Goal: Use online tool/utility: Utilize a website feature to perform a specific function

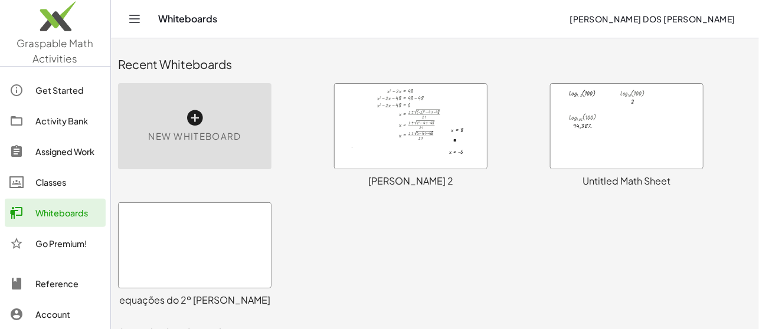
click at [383, 136] on div at bounding box center [411, 126] width 152 height 85
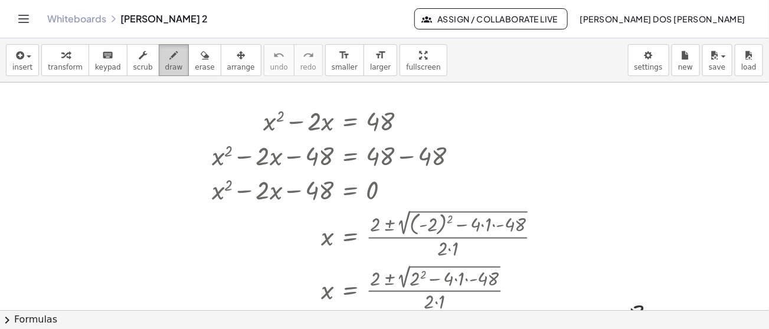
click at [165, 53] on div "button" at bounding box center [174, 55] width 18 height 14
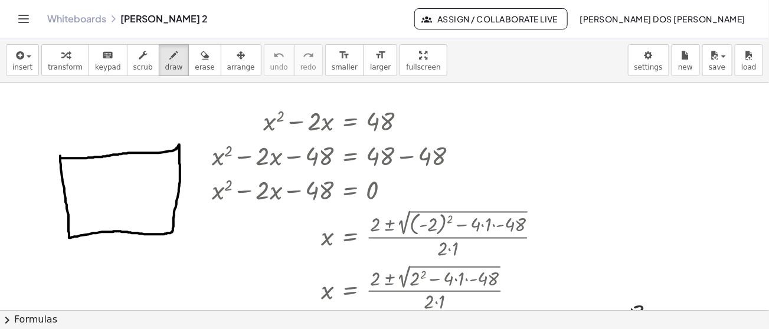
click at [61, 158] on div at bounding box center [384, 312] width 769 height 458
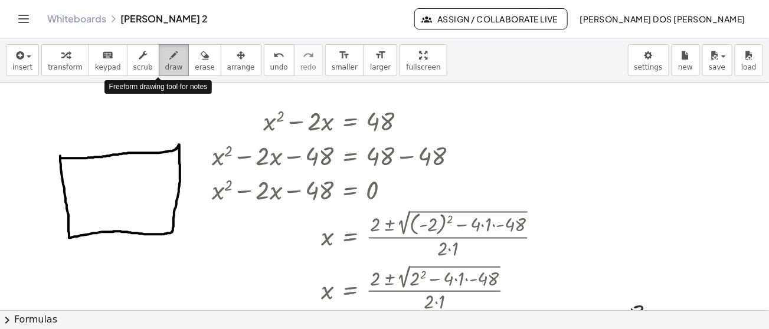
click at [165, 63] on span "draw" at bounding box center [174, 67] width 18 height 8
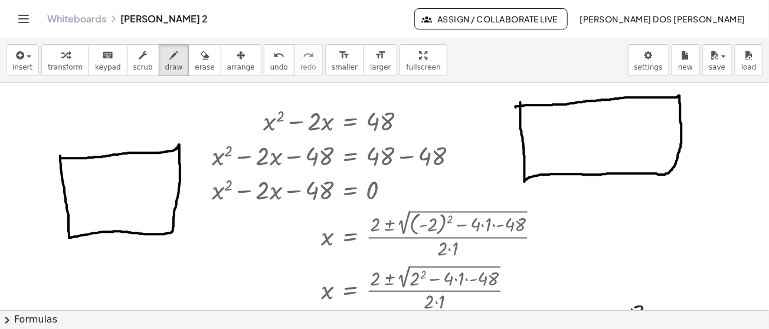
drag, startPoint x: 521, startPoint y: 102, endPoint x: 516, endPoint y: 107, distance: 7.1
click at [516, 107] on div at bounding box center [384, 312] width 769 height 458
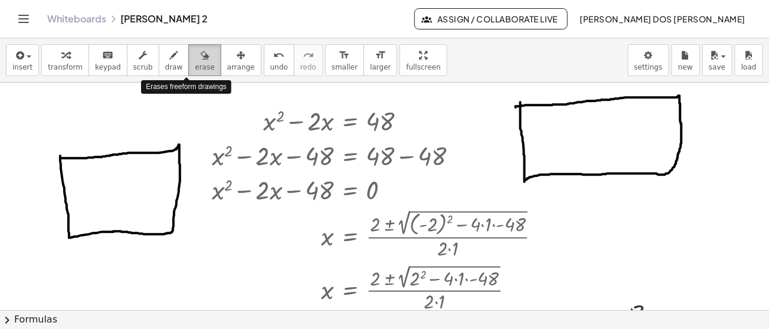
click at [195, 65] on span "erase" at bounding box center [204, 67] width 19 height 8
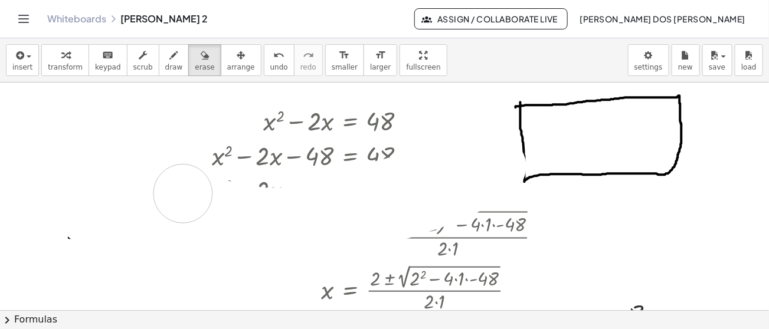
drag, startPoint x: 168, startPoint y: 154, endPoint x: 174, endPoint y: 195, distance: 41.7
click at [169, 192] on div at bounding box center [384, 312] width 769 height 458
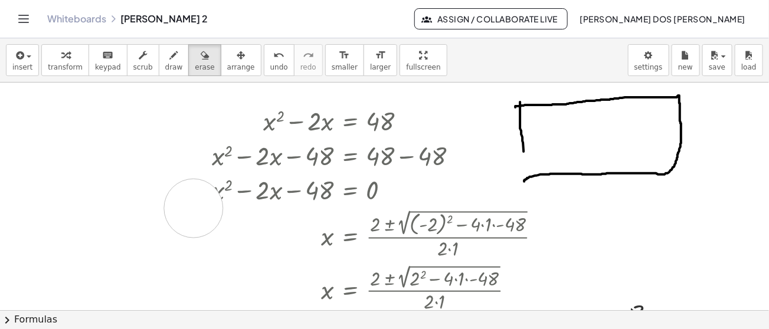
drag, startPoint x: 174, startPoint y: 195, endPoint x: 209, endPoint y: 214, distance: 39.9
click at [209, 214] on div at bounding box center [384, 312] width 769 height 458
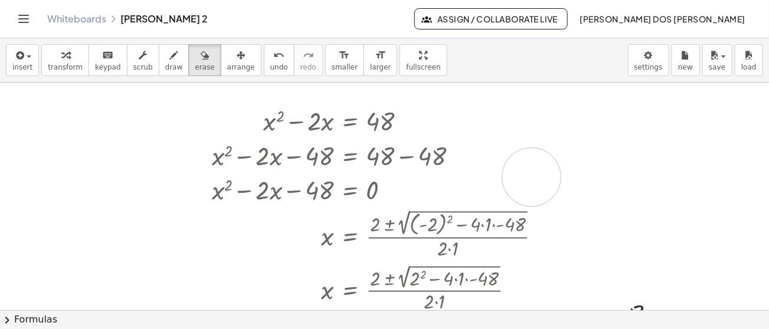
drag, startPoint x: 479, startPoint y: 156, endPoint x: 532, endPoint y: 176, distance: 56.2
click at [532, 176] on div at bounding box center [384, 312] width 769 height 458
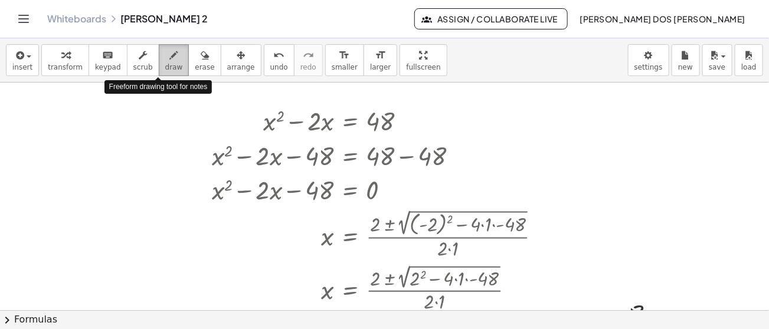
click at [165, 69] on span "draw" at bounding box center [174, 67] width 18 height 8
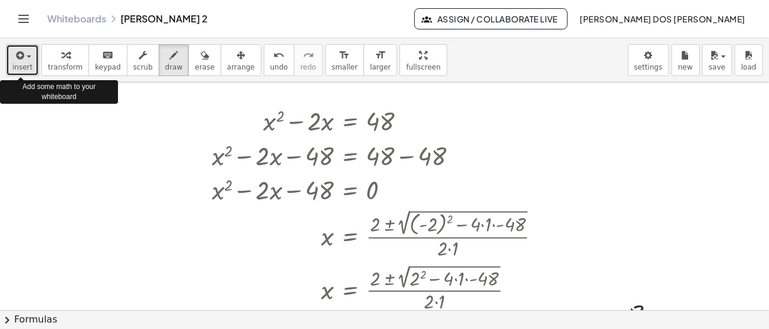
click at [32, 59] on button "insert" at bounding box center [22, 60] width 33 height 32
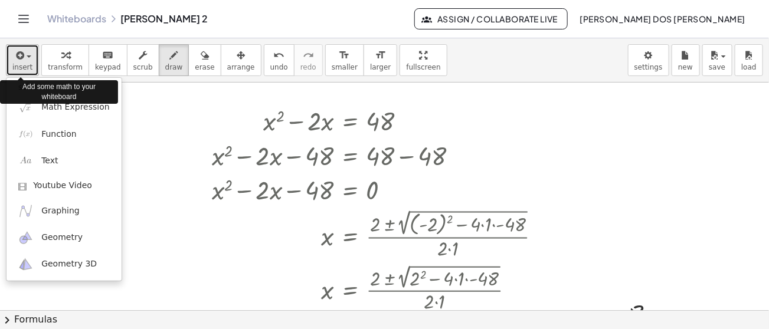
click at [32, 59] on button "insert" at bounding box center [22, 60] width 33 height 32
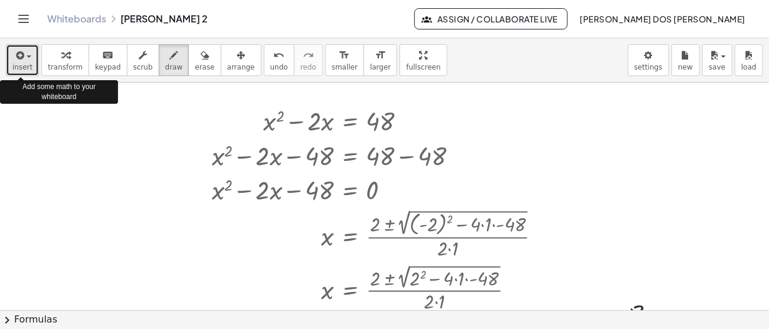
click at [32, 59] on button "insert" at bounding box center [22, 60] width 33 height 32
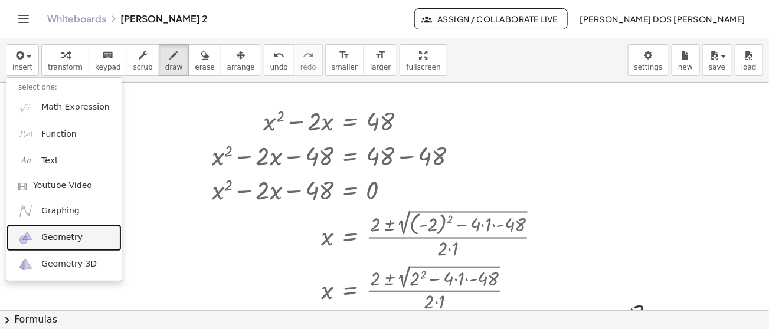
click at [60, 236] on span "Geometry" at bounding box center [61, 238] width 41 height 12
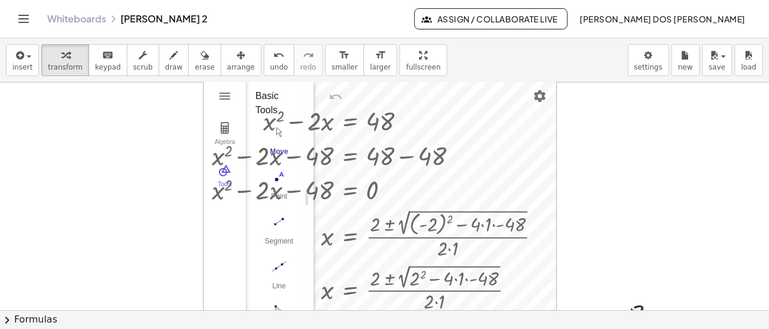
click at [133, 131] on div at bounding box center [384, 312] width 769 height 458
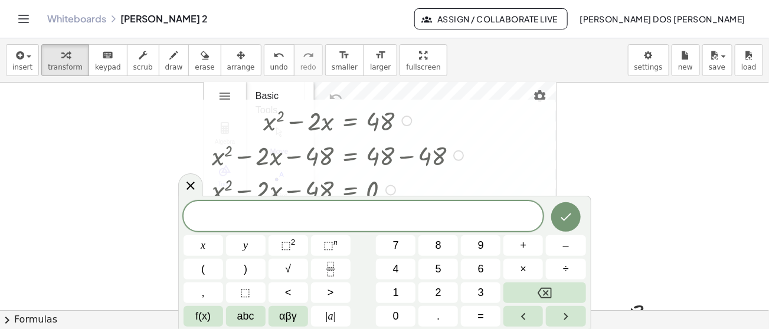
click at [224, 135] on div at bounding box center [381, 120] width 351 height 35
click at [191, 187] on icon at bounding box center [191, 186] width 8 height 8
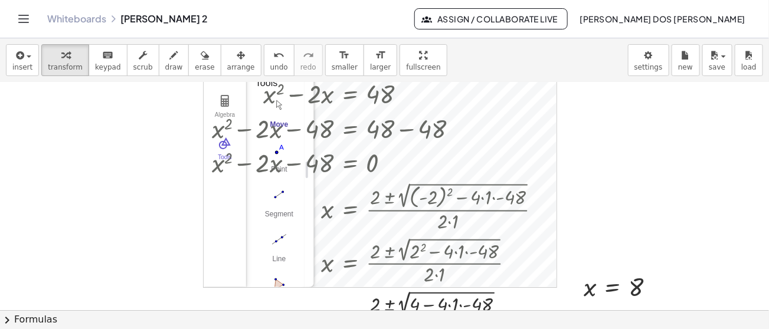
scroll to position [27, 0]
click at [218, 27] on div "Whiteboards [PERSON_NAME] 2 Assign / Collaborate Live [PERSON_NAME] Dos [PERSON…" at bounding box center [384, 19] width 741 height 38
click at [151, 93] on div at bounding box center [384, 284] width 769 height 458
click at [81, 133] on div at bounding box center [384, 284] width 769 height 458
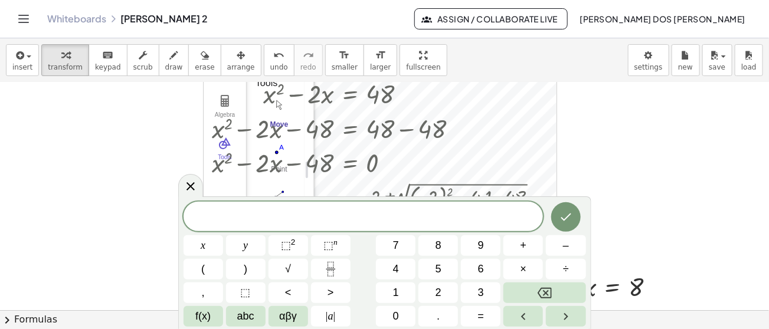
click at [128, 132] on div at bounding box center [384, 284] width 769 height 458
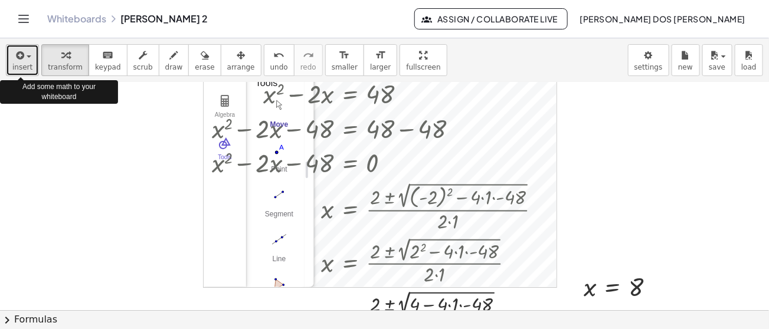
click at [25, 64] on span "insert" at bounding box center [22, 67] width 20 height 8
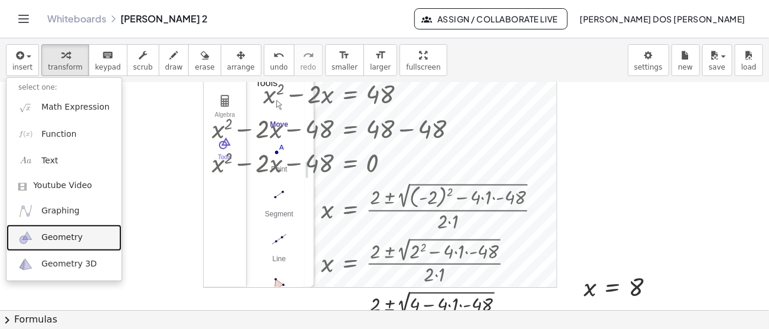
click at [38, 238] on link "Geometry" at bounding box center [63, 238] width 115 height 27
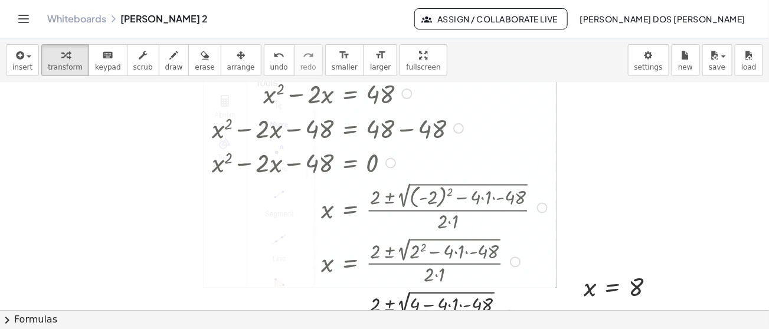
drag, startPoint x: 263, startPoint y: 195, endPoint x: 267, endPoint y: 208, distance: 13.3
click at [267, 208] on div at bounding box center [381, 206] width 351 height 55
click at [478, 130] on div at bounding box center [381, 127] width 351 height 35
click at [451, 127] on div at bounding box center [381, 127] width 351 height 35
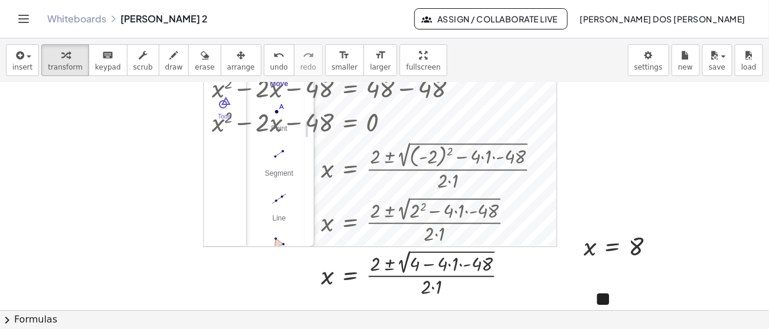
scroll to position [0, 0]
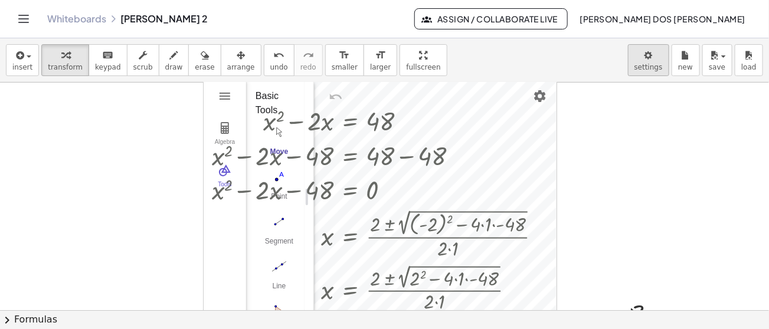
click at [655, 54] on body "Graspable Math Activities Get Started Activity Bank Assigned Work Classes White…" at bounding box center [384, 164] width 769 height 329
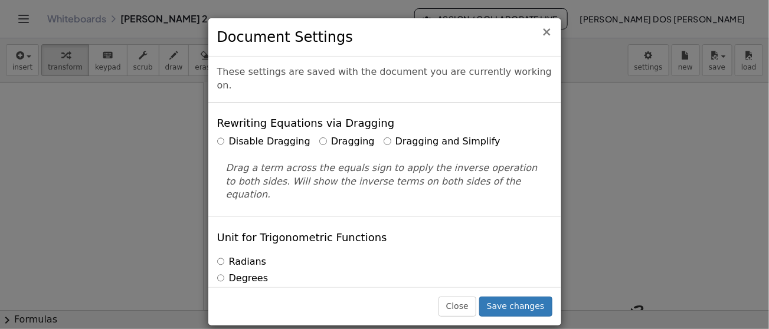
click at [551, 34] on span "×" at bounding box center [547, 32] width 11 height 14
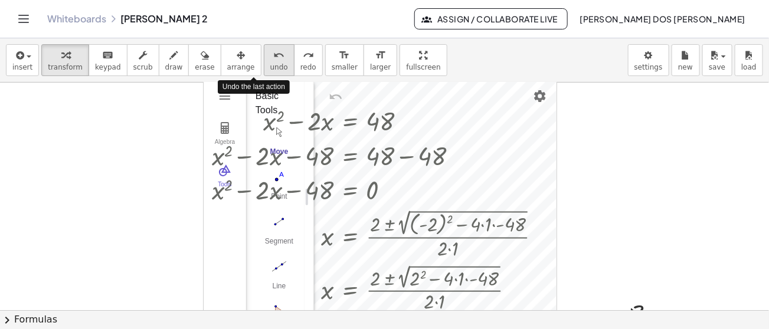
click at [270, 63] on span "undo" at bounding box center [279, 67] width 18 height 8
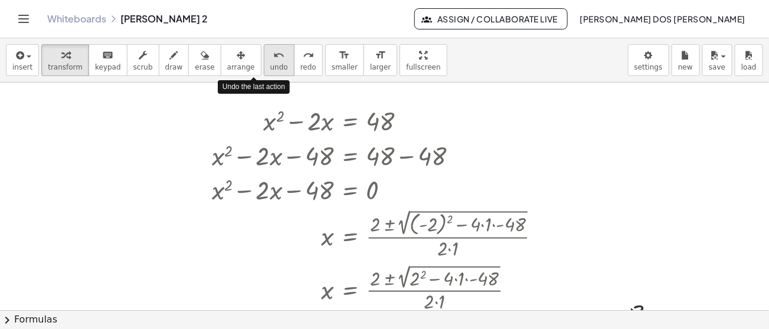
click at [270, 63] on span "undo" at bounding box center [279, 67] width 18 height 8
click at [220, 127] on div at bounding box center [381, 120] width 351 height 35
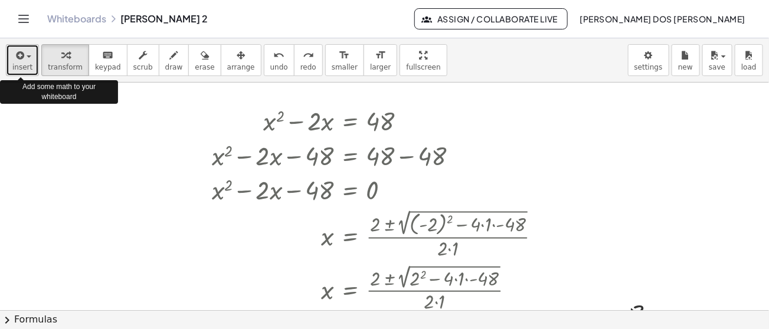
click at [25, 66] on span "insert" at bounding box center [22, 67] width 20 height 8
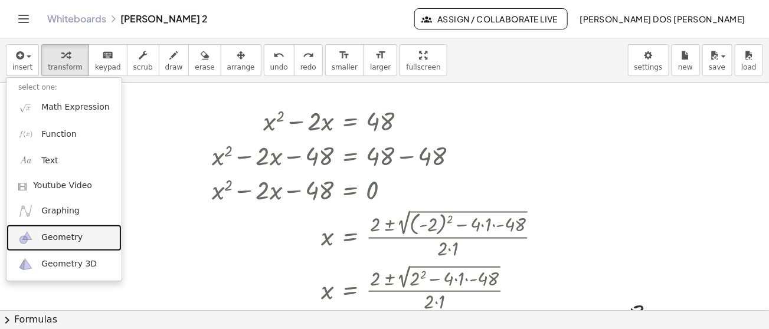
click at [67, 240] on span "Geometry" at bounding box center [61, 238] width 41 height 12
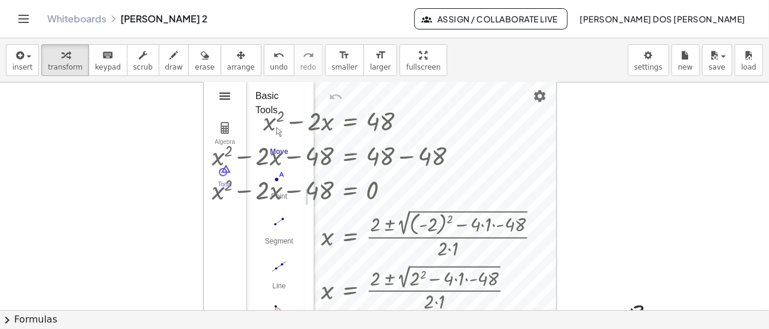
click at [223, 91] on img "Geometry" at bounding box center [225, 96] width 14 height 14
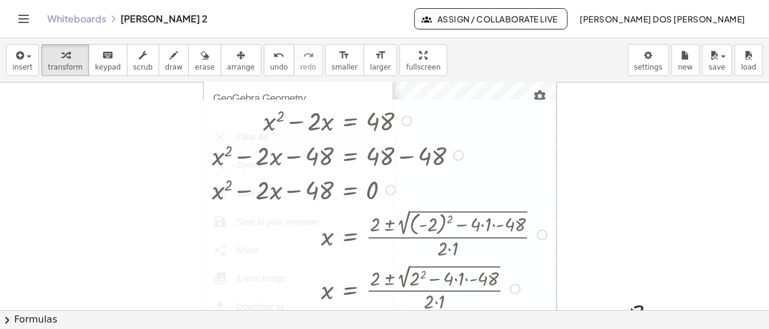
drag, startPoint x: 215, startPoint y: 91, endPoint x: 351, endPoint y: 111, distance: 137.2
click at [351, 111] on div "+ x 2 − · 2 · x = 48 + x 2 − · 2 · x − 48 = + 48 − 48 + x 2 − · 2 · x − 48 = 0 …" at bounding box center [384, 312] width 769 height 458
drag, startPoint x: 414, startPoint y: 117, endPoint x: 413, endPoint y: 124, distance: 7.2
click at [413, 124] on div at bounding box center [381, 120] width 351 height 35
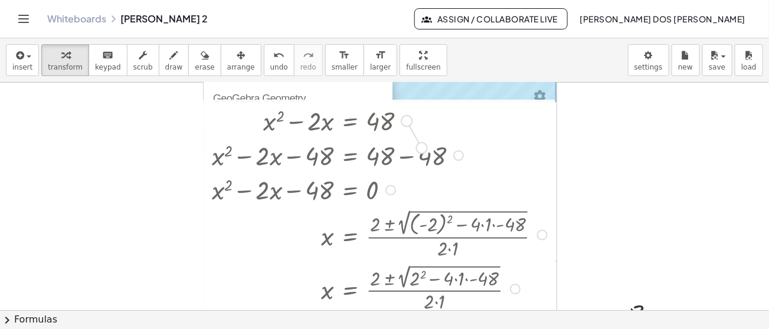
drag, startPoint x: 403, startPoint y: 118, endPoint x: 420, endPoint y: 148, distance: 33.8
click at [350, 121] on div "+ x 2 − · 2 · x = 48 + x 2 − · 2 · x − 48 = + 48 − 48 + x 2 − · 2 · x − 48 = 0 …" at bounding box center [350, 121] width 0 height 0
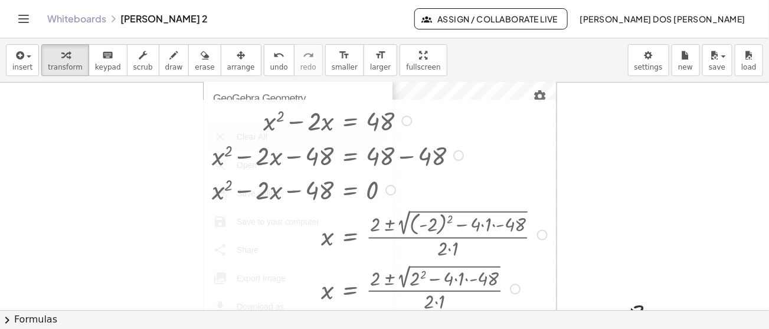
drag, startPoint x: 380, startPoint y: 88, endPoint x: 444, endPoint y: 120, distance: 72.3
click at [444, 120] on div "+ x 2 − · 2 · x = 48 + x 2 − · 2 · x − 48 = + 48 − 48 + x 2 − · 2 · x − 48 = 0 …" at bounding box center [384, 312] width 769 height 458
drag, startPoint x: 351, startPoint y: 83, endPoint x: 353, endPoint y: 100, distance: 17.2
click at [353, 100] on div "+ x 2 − · 2 · x = 48 + x 2 − · 2 · x − 48 = + 48 − 48 + x 2 − · 2 · x − 48 = 0 …" at bounding box center [384, 312] width 769 height 458
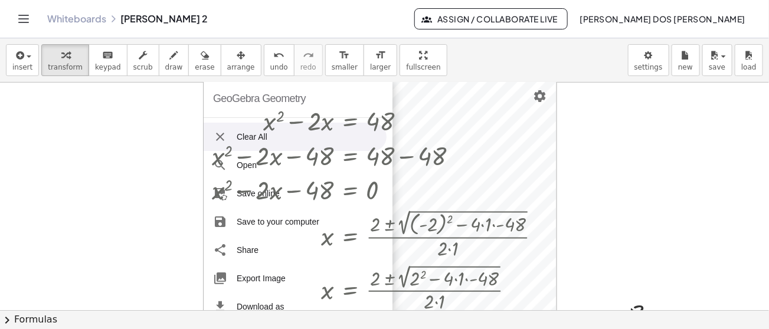
drag, startPoint x: 275, startPoint y: 94, endPoint x: 261, endPoint y: 79, distance: 20.5
click at [261, 79] on div "insert select one: Math Expression Function Text Youtube Video Graphing Geometr…" at bounding box center [384, 183] width 769 height 291
click at [234, 89] on div "GeoGebra Geometry" at bounding box center [259, 99] width 93 height 38
drag, startPoint x: 215, startPoint y: 89, endPoint x: 233, endPoint y: 95, distance: 18.1
click at [233, 95] on div "GeoGebra Geometry" at bounding box center [259, 99] width 93 height 38
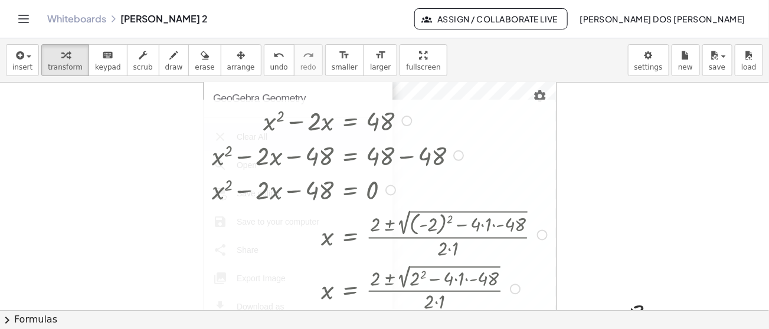
drag, startPoint x: 233, startPoint y: 95, endPoint x: 207, endPoint y: 109, distance: 29.3
click at [207, 109] on div "+ x 2 − · 2 · x = 48 + x 2 − · 2 · x − 48 = + 48 − 48 + x 2 − · 2 · x − 48 = 0 …" at bounding box center [384, 312] width 769 height 458
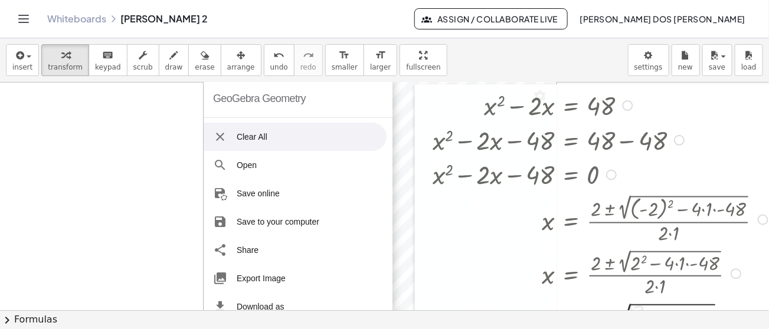
drag, startPoint x: 205, startPoint y: 116, endPoint x: 426, endPoint y: 100, distance: 221.3
click at [426, 100] on div at bounding box center [424, 220] width 18 height 272
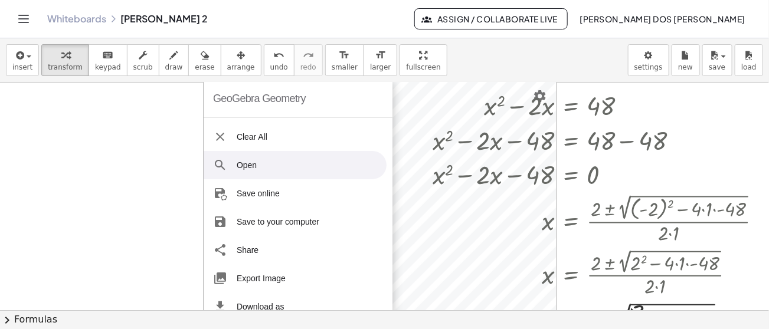
click at [233, 166] on li "Open" at bounding box center [295, 165] width 183 height 28
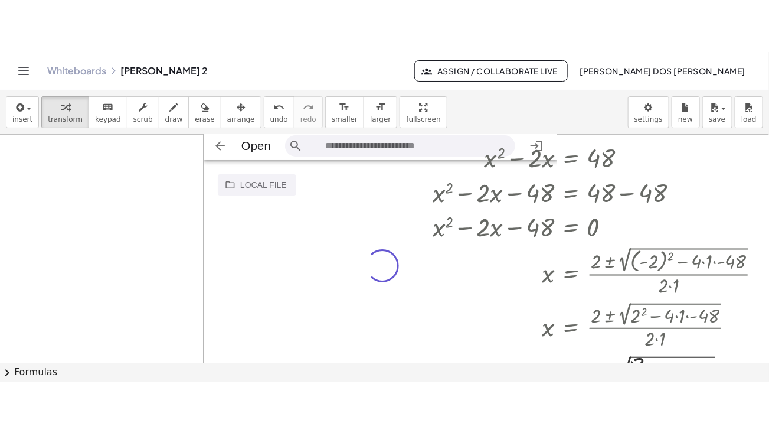
scroll to position [18, 344]
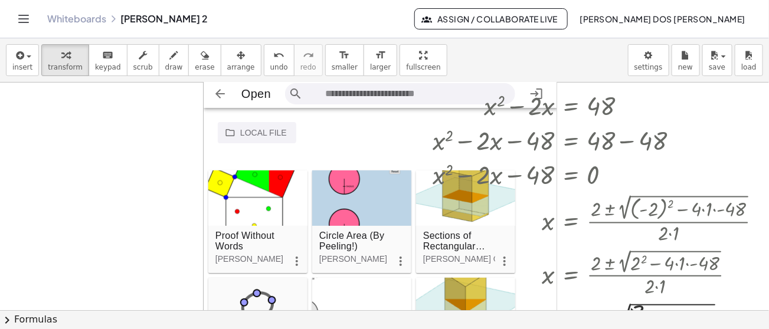
drag, startPoint x: 276, startPoint y: 84, endPoint x: 226, endPoint y: 107, distance: 55.2
click at [226, 107] on div "Open Sign in Local file Google Drive Proof Without Words [PERSON_NAME] Circle A…" at bounding box center [381, 198] width 354 height 236
drag, startPoint x: 205, startPoint y: 99, endPoint x: 212, endPoint y: 132, distance: 33.7
click at [212, 132] on div "Open Sign in Local file Google Drive Proof Without Words [PERSON_NAME] Circle A…" at bounding box center [381, 198] width 354 height 236
click at [378, 134] on div "Local file Google Drive" at bounding box center [388, 132] width 340 height 21
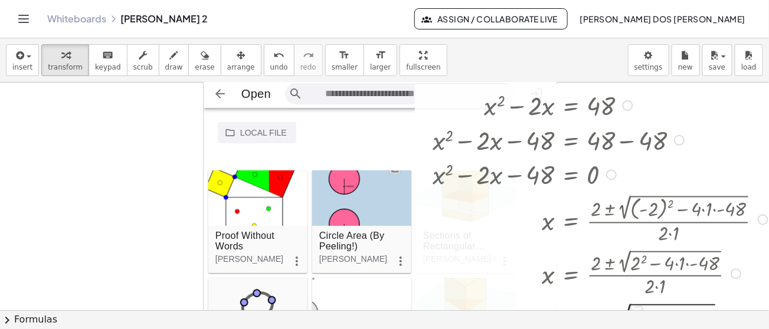
click at [662, 144] on div at bounding box center [602, 139] width 351 height 35
drag, startPoint x: 667, startPoint y: 102, endPoint x: 665, endPoint y: 110, distance: 8.5
click at [665, 110] on div at bounding box center [602, 104] width 351 height 35
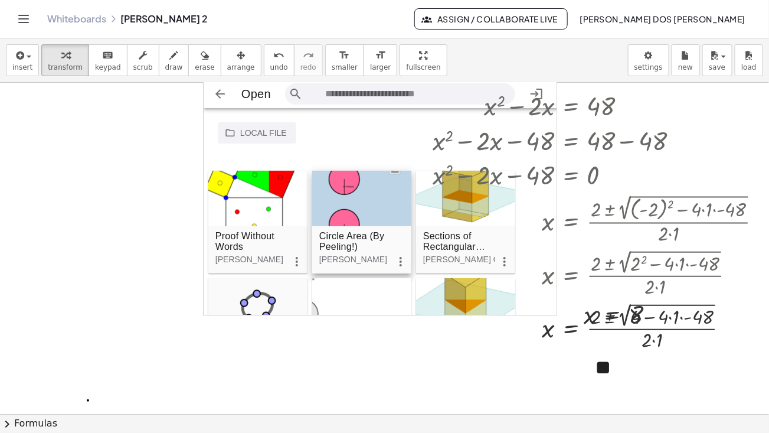
drag, startPoint x: 383, startPoint y: 59, endPoint x: 383, endPoint y: 138, distance: 79.1
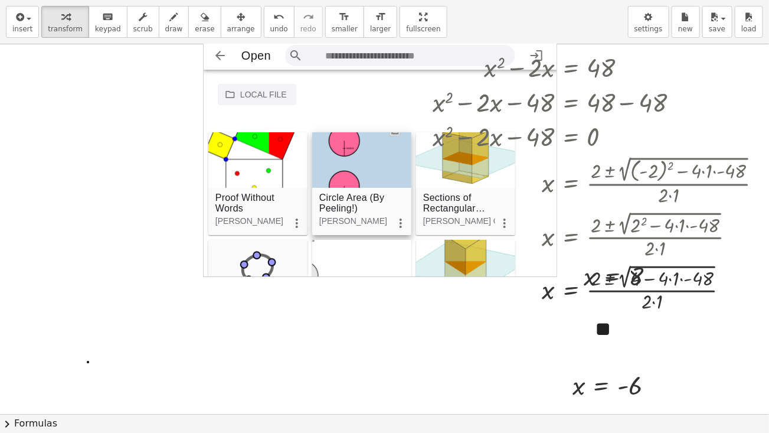
click at [383, 138] on div "insert select one: Math Expression Function Text Youtube Video Graphing Geometr…" at bounding box center [384, 216] width 769 height 433
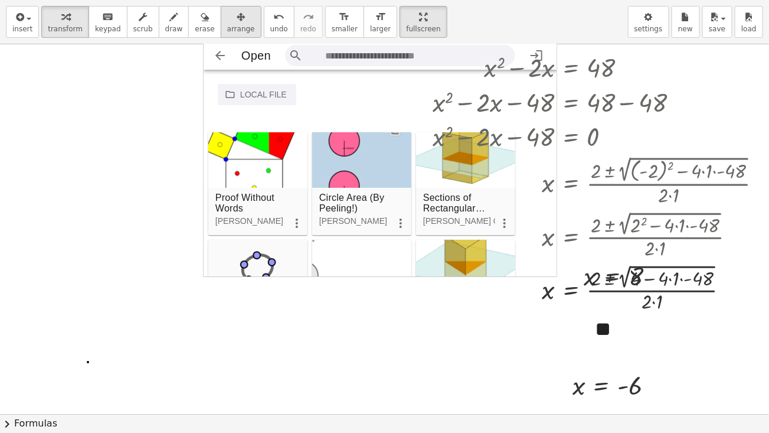
click at [227, 18] on div "button" at bounding box center [241, 16] width 28 height 14
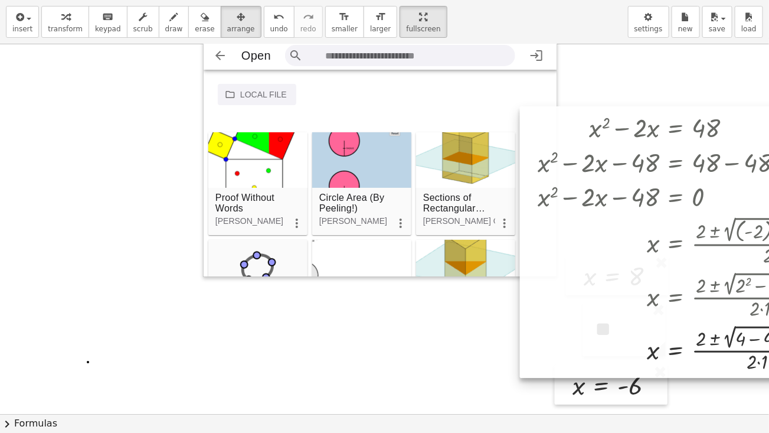
drag, startPoint x: 650, startPoint y: 108, endPoint x: 756, endPoint y: 168, distance: 122.1
click at [756, 168] on div at bounding box center [700, 242] width 361 height 272
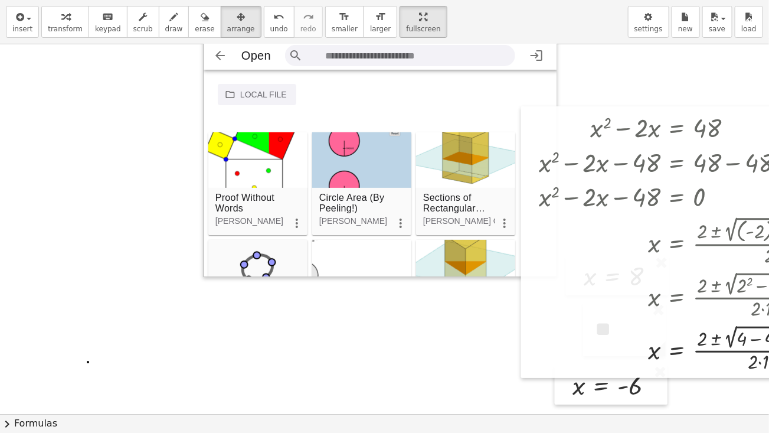
drag, startPoint x: 208, startPoint y: 73, endPoint x: 201, endPoint y: 85, distance: 14.3
click at [201, 85] on div "+ x 2 − · 2 · x = 48 + x 2 − · 2 · x − 48 = + 48 − 48 + x 2 − · 2 · x − 48 = 0 …" at bounding box center [442, 413] width 885 height 739
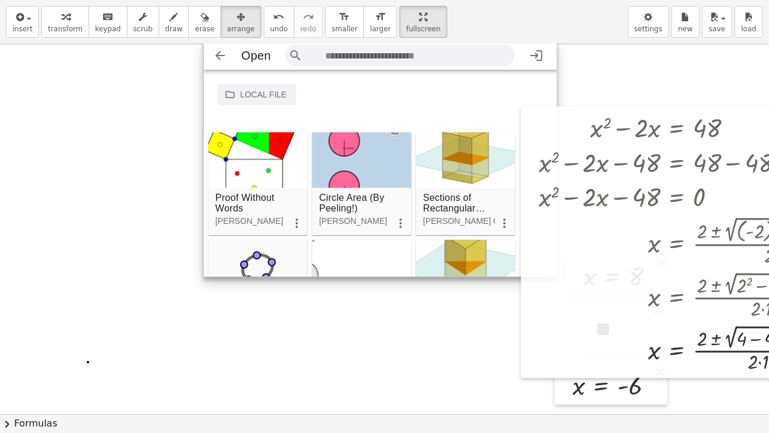
drag, startPoint x: 321, startPoint y: 109, endPoint x: 327, endPoint y: 99, distance: 11.6
click at [327, 99] on div "Local file Google Drive Proof Without Words [PERSON_NAME] Circle Area (By Peeli…" at bounding box center [381, 174] width 354 height 208
drag, startPoint x: 330, startPoint y: 96, endPoint x: 291, endPoint y: 116, distance: 43.8
click at [291, 116] on div "Local file Google Drive Proof Without Words [PERSON_NAME] Circle Area (By Peeli…" at bounding box center [381, 174] width 354 height 208
drag, startPoint x: 394, startPoint y: 89, endPoint x: 456, endPoint y: 46, distance: 75.5
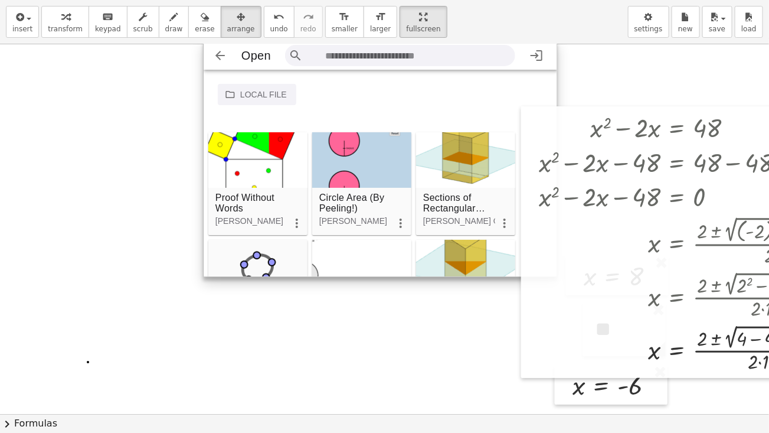
click at [456, 46] on div "Open Sign in Local file Google Drive Proof Without Words [PERSON_NAME] Circle A…" at bounding box center [381, 159] width 354 height 236
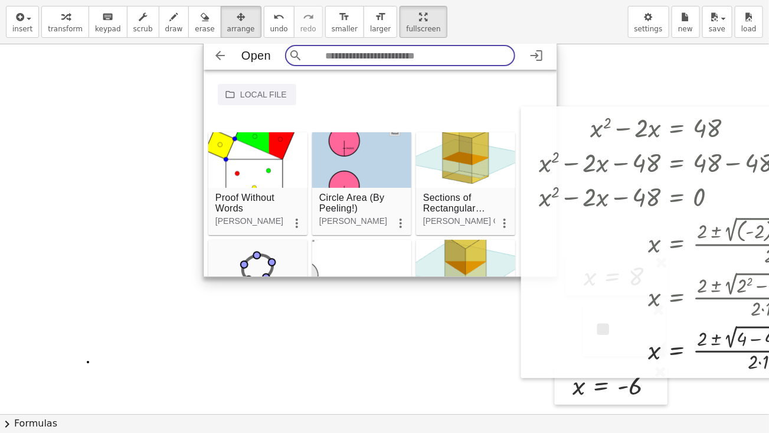
drag, startPoint x: 500, startPoint y: 57, endPoint x: 491, endPoint y: 66, distance: 12.5
click at [491, 66] on div "Open Sign in" at bounding box center [381, 55] width 354 height 28
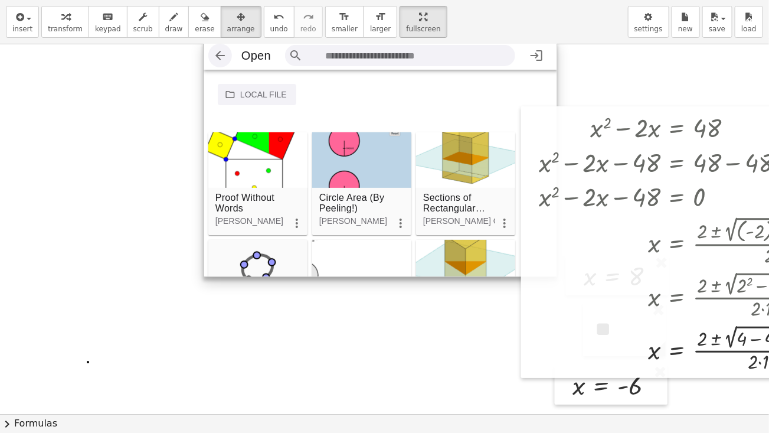
click at [218, 60] on img "Geometry" at bounding box center [220, 55] width 14 height 14
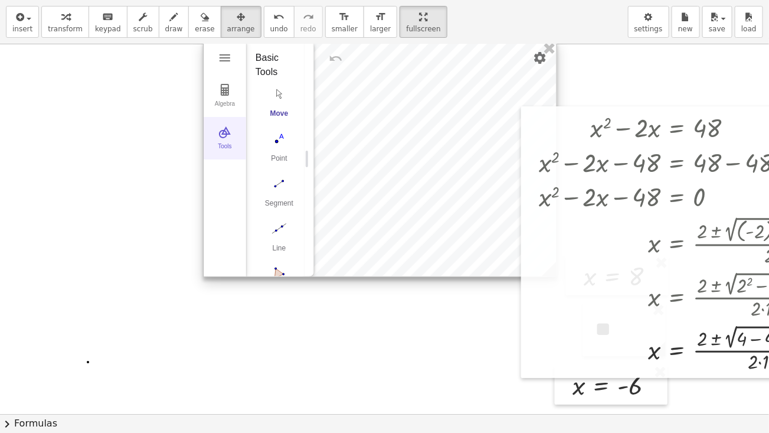
click at [220, 137] on img "Geometry" at bounding box center [225, 132] width 14 height 14
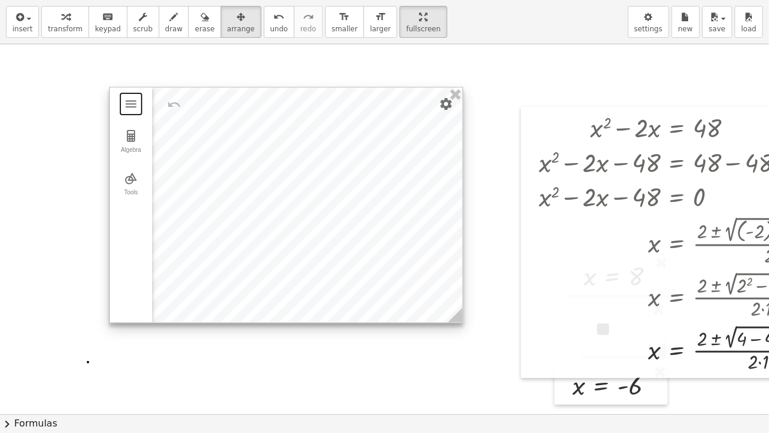
drag, startPoint x: 267, startPoint y: 100, endPoint x: 174, endPoint y: 145, distance: 103.2
click at [174, 145] on div at bounding box center [286, 204] width 353 height 235
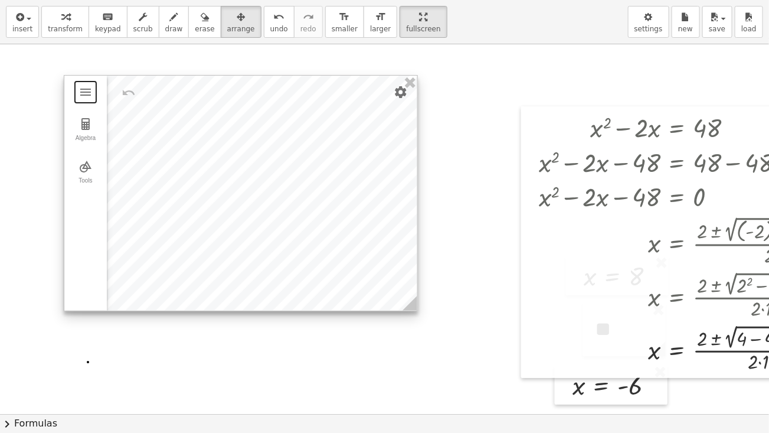
drag, startPoint x: 250, startPoint y: 147, endPoint x: 205, endPoint y: 133, distance: 46.5
click at [205, 133] on div at bounding box center [240, 193] width 353 height 235
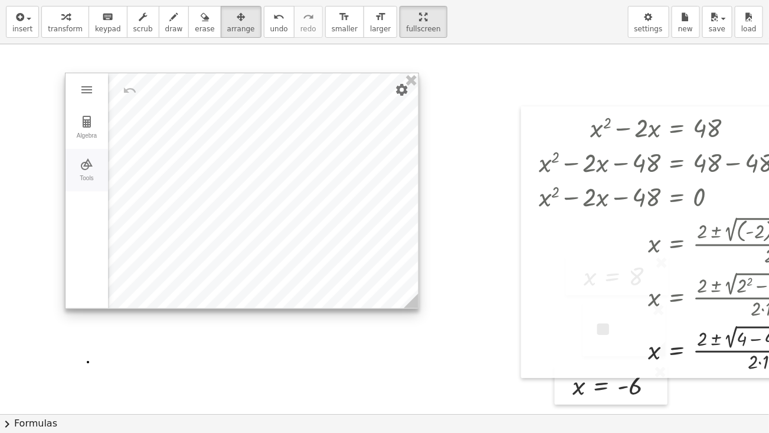
click at [89, 175] on div "Tools" at bounding box center [87, 183] width 38 height 17
click at [137, 217] on img "Polygon. Select all vertices, then first vertex again" at bounding box center [140, 216] width 47 height 19
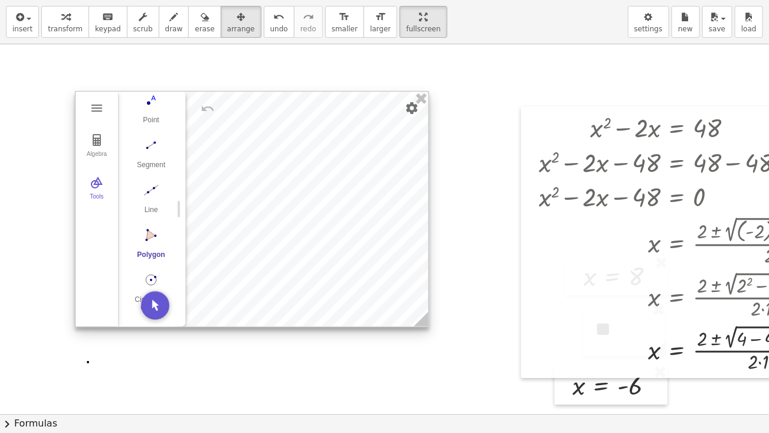
drag, startPoint x: 205, startPoint y: 143, endPoint x: 217, endPoint y: 142, distance: 11.2
click at [217, 142] on div at bounding box center [252, 208] width 353 height 235
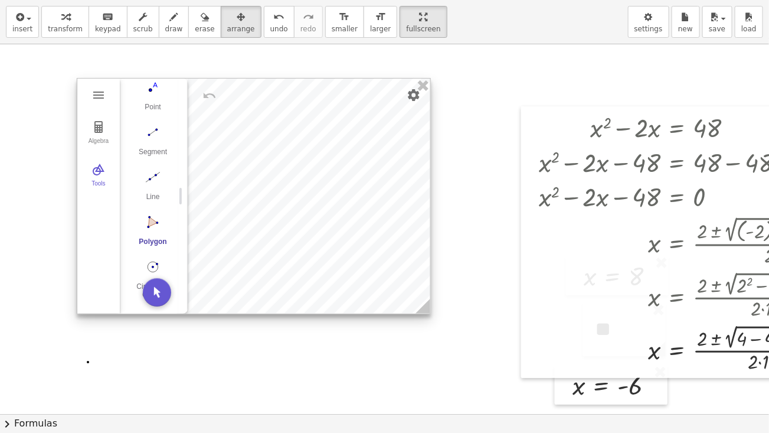
drag, startPoint x: 234, startPoint y: 191, endPoint x: 234, endPoint y: 171, distance: 20.1
click at [234, 171] on div at bounding box center [253, 196] width 353 height 235
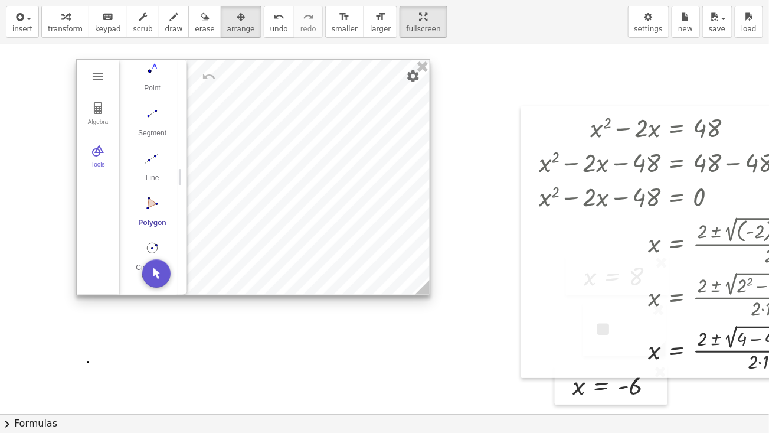
click at [234, 171] on div at bounding box center [253, 177] width 353 height 235
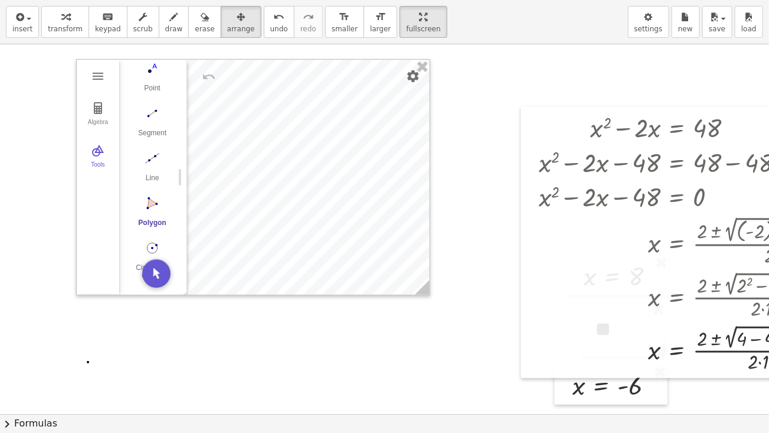
drag, startPoint x: 472, startPoint y: 140, endPoint x: 468, endPoint y: 188, distance: 47.4
click at [468, 188] on div at bounding box center [442, 413] width 885 height 739
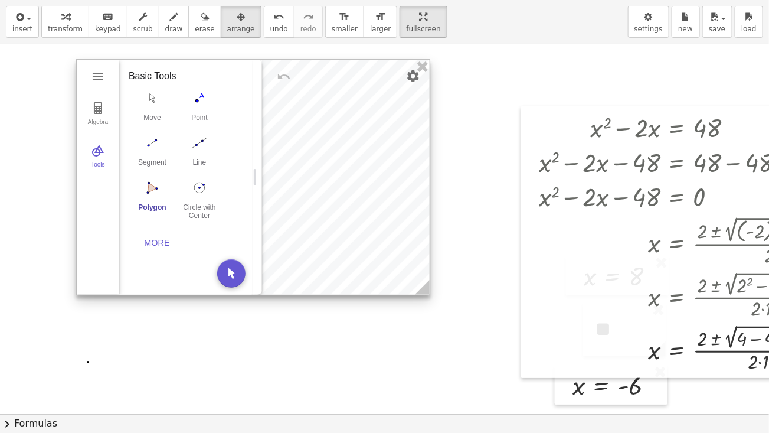
scroll to position [0, 0]
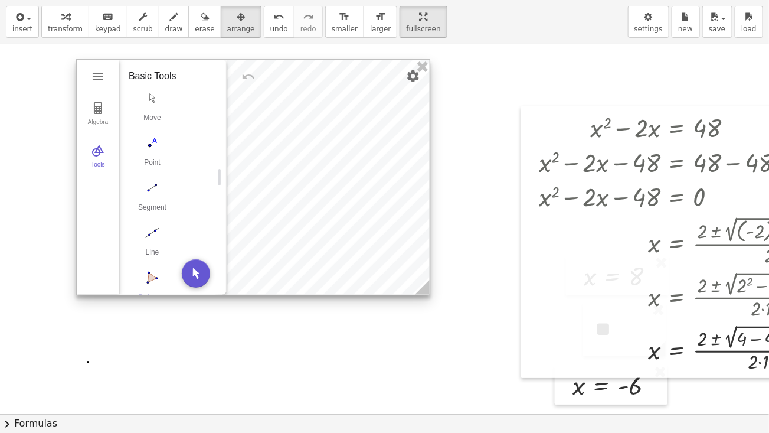
drag, startPoint x: 186, startPoint y: 127, endPoint x: 225, endPoint y: 125, distance: 39.6
click at [225, 125] on div "Geometry" at bounding box center [221, 177] width 9 height 235
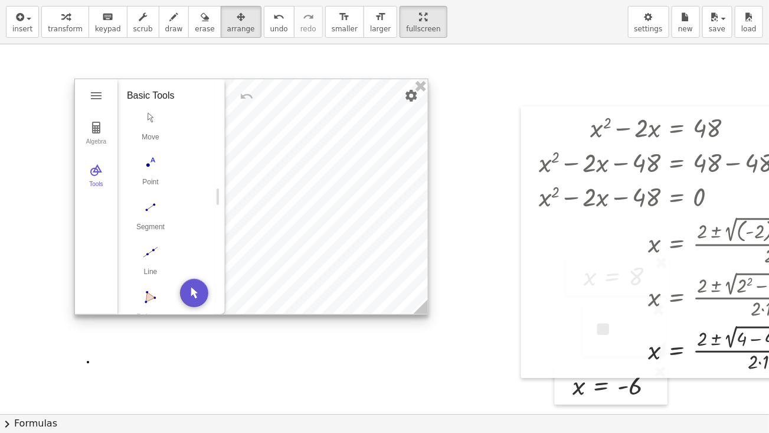
drag, startPoint x: 247, startPoint y: 107, endPoint x: 246, endPoint y: 135, distance: 27.2
click at [246, 135] on div at bounding box center [251, 196] width 353 height 235
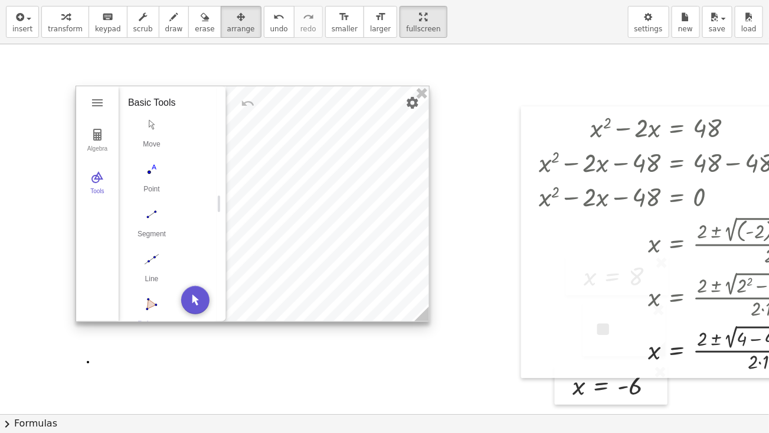
click at [246, 131] on div at bounding box center [252, 203] width 353 height 235
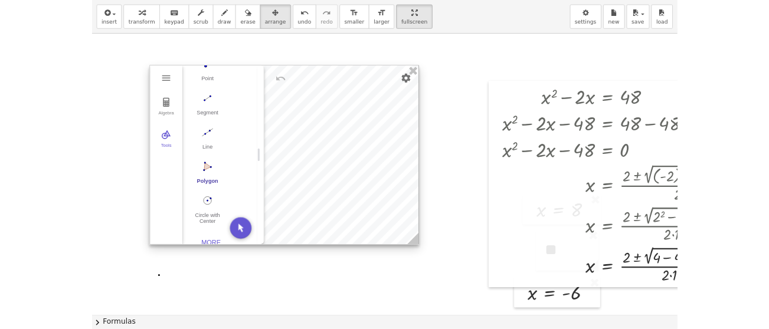
scroll to position [101, 0]
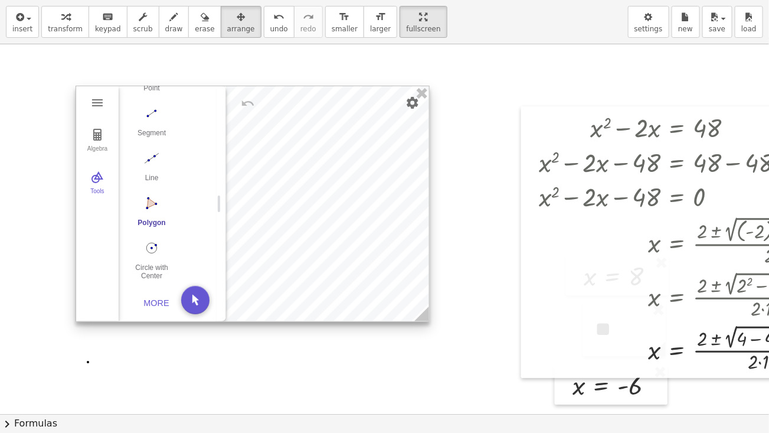
click at [148, 212] on button "Polygon" at bounding box center [151, 214] width 47 height 42
click at [411, 104] on img "Settings" at bounding box center [413, 103] width 14 height 14
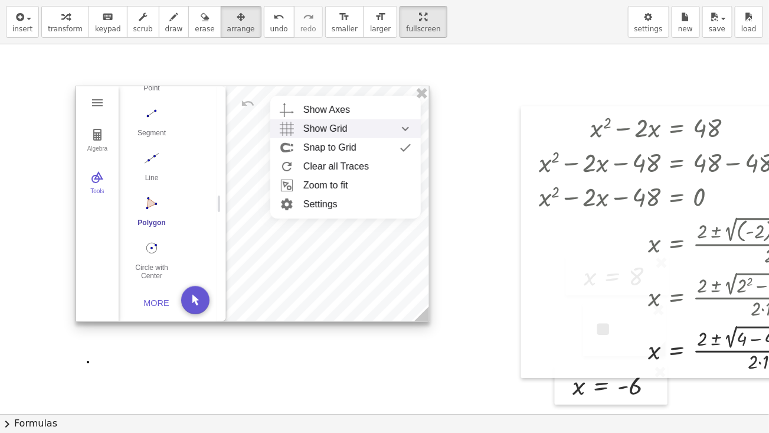
click at [323, 130] on span "Show Grid" at bounding box center [325, 128] width 44 height 19
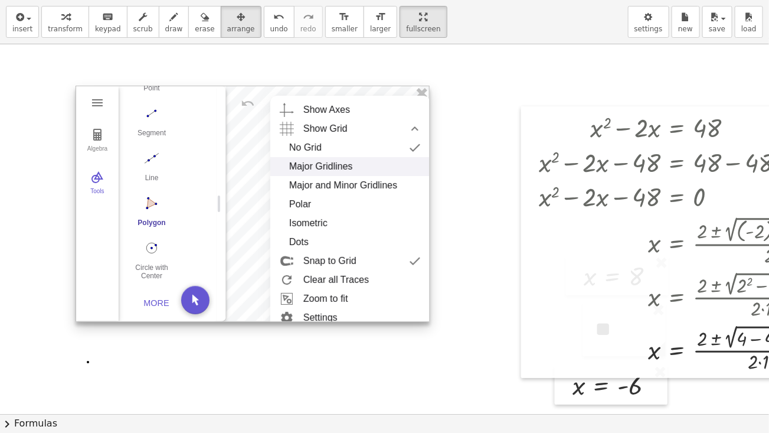
click at [328, 164] on div "Major Gridlines" at bounding box center [321, 166] width 64 height 19
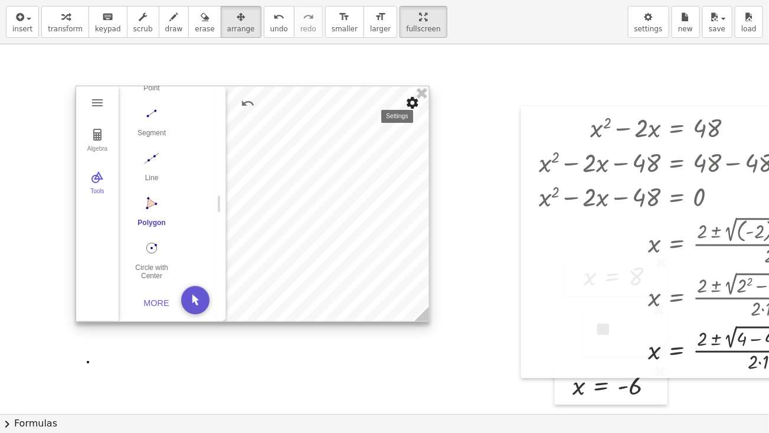
click at [412, 102] on img "Settings" at bounding box center [413, 103] width 14 height 14
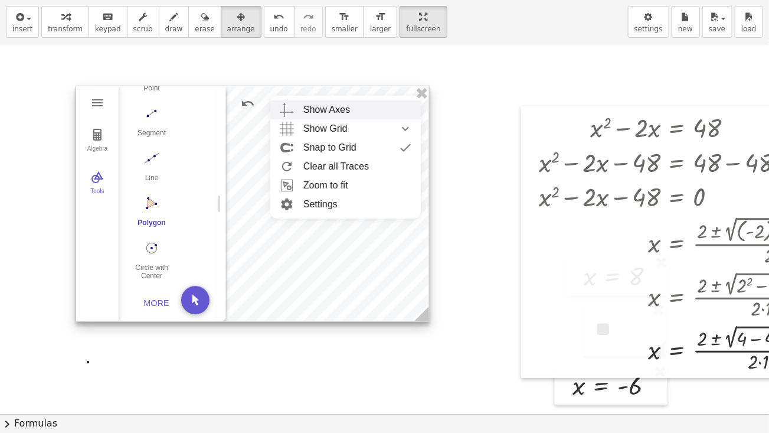
click at [306, 106] on div "Show Axes" at bounding box center [326, 109] width 47 height 19
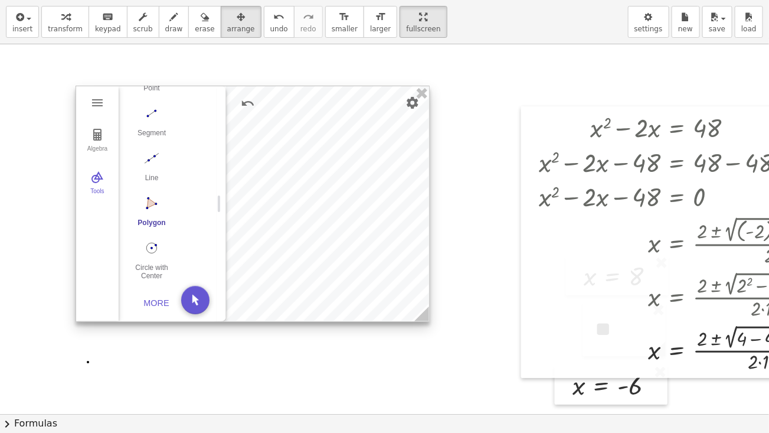
click at [355, 135] on div at bounding box center [252, 203] width 353 height 235
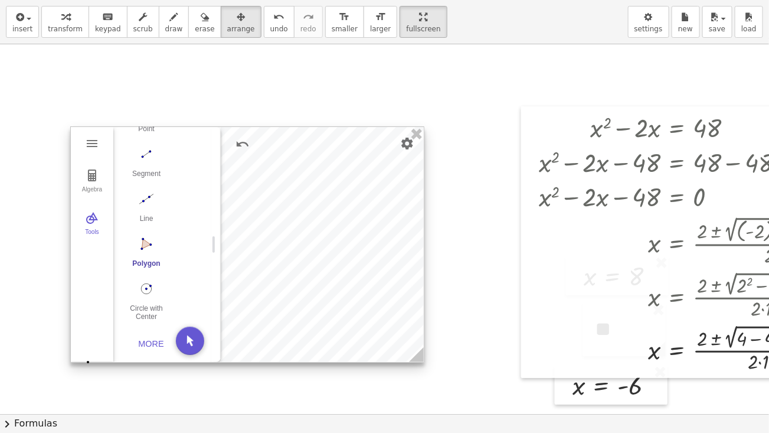
drag, startPoint x: 355, startPoint y: 135, endPoint x: 350, endPoint y: 163, distance: 28.7
click at [350, 163] on div at bounding box center [247, 244] width 353 height 235
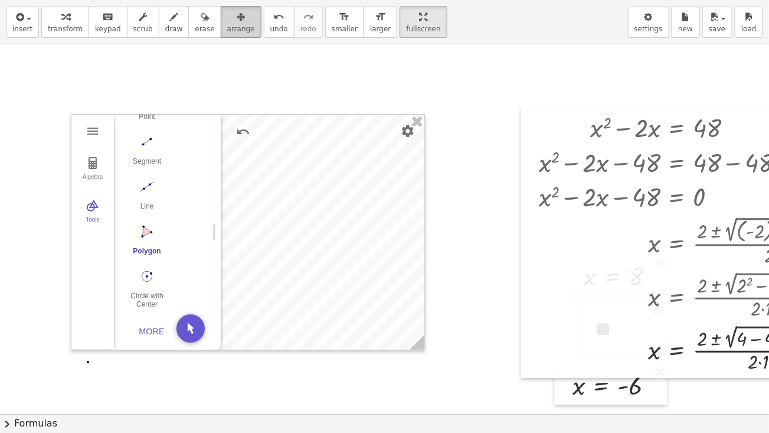
click at [227, 17] on div "button" at bounding box center [241, 16] width 28 height 14
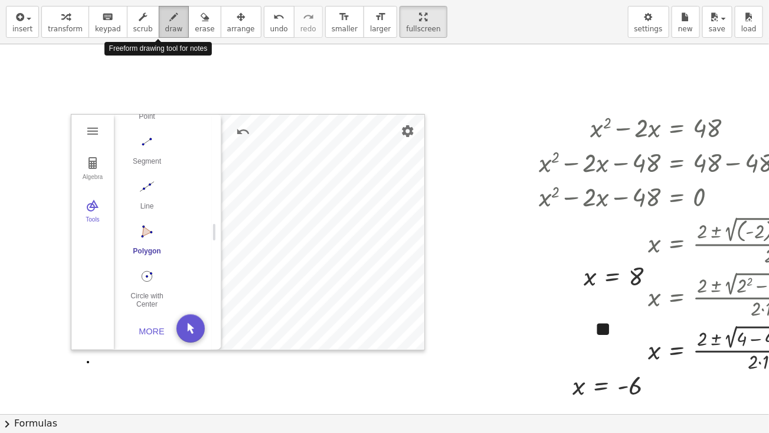
click at [159, 25] on button "draw" at bounding box center [174, 22] width 31 height 32
drag, startPoint x: 341, startPoint y: 155, endPoint x: 337, endPoint y: 194, distance: 39.2
click at [337, 194] on div at bounding box center [442, 413] width 885 height 739
click at [145, 233] on div at bounding box center [442, 413] width 885 height 739
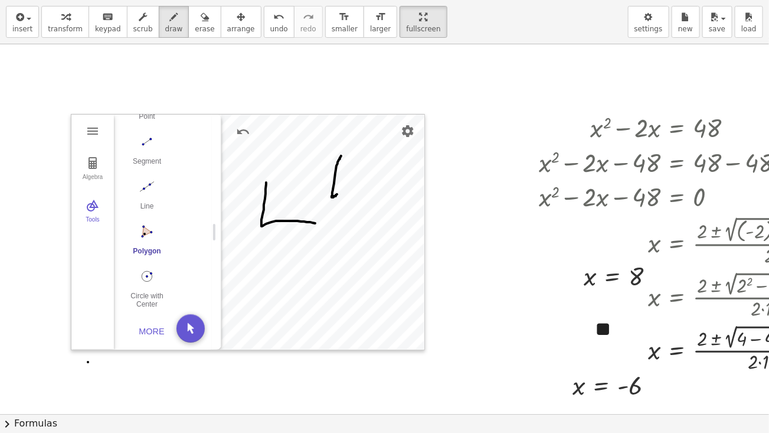
drag, startPoint x: 266, startPoint y: 182, endPoint x: 329, endPoint y: 224, distance: 75.3
click at [329, 224] on div at bounding box center [442, 413] width 885 height 739
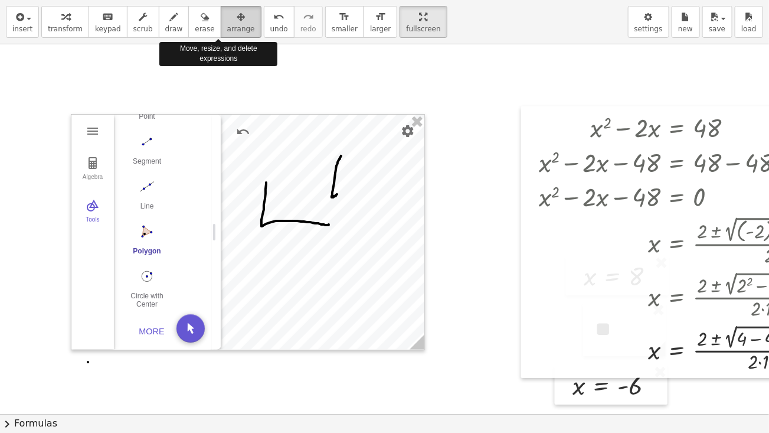
click at [237, 12] on icon "button" at bounding box center [241, 17] width 8 height 14
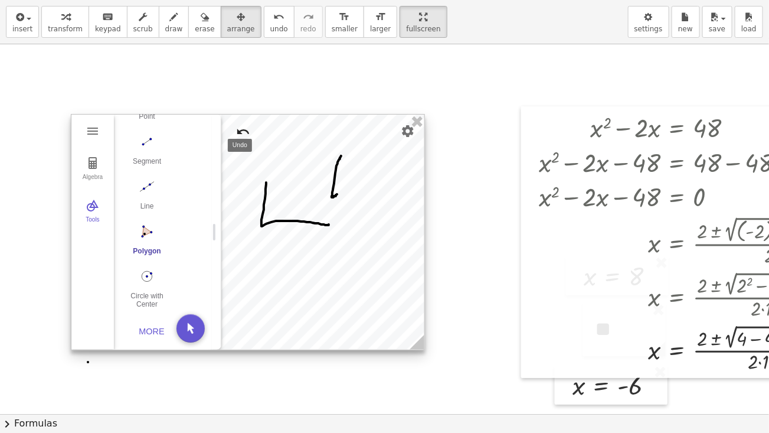
click at [253, 135] on button "Undo" at bounding box center [243, 131] width 21 height 21
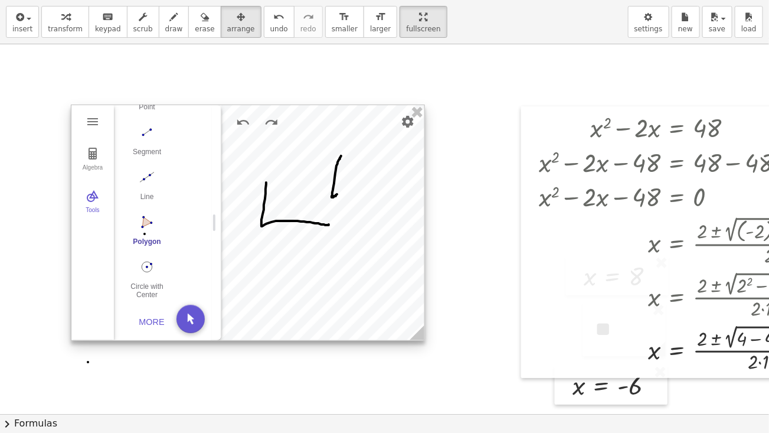
drag, startPoint x: 273, startPoint y: 194, endPoint x: 273, endPoint y: 187, distance: 7.1
click at [273, 187] on div at bounding box center [247, 222] width 353 height 235
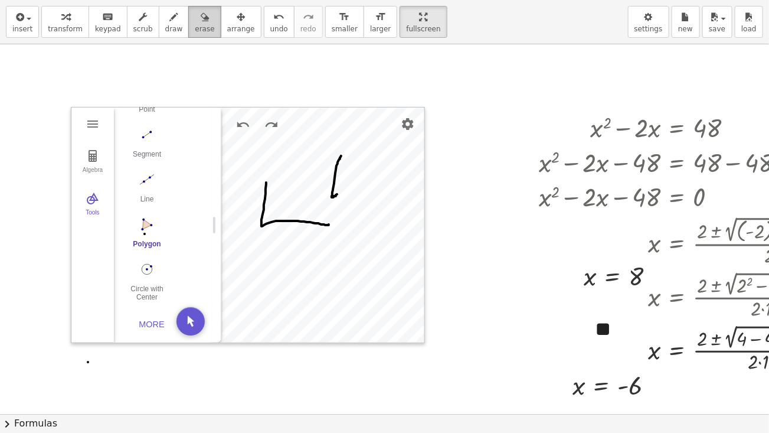
click at [195, 26] on span "erase" at bounding box center [204, 29] width 19 height 8
drag, startPoint x: 266, startPoint y: 190, endPoint x: 321, endPoint y: 197, distance: 55.3
click at [290, 200] on div at bounding box center [442, 413] width 885 height 739
drag, startPoint x: 338, startPoint y: 165, endPoint x: 369, endPoint y: 231, distance: 73.1
click at [380, 241] on div at bounding box center [442, 413] width 885 height 739
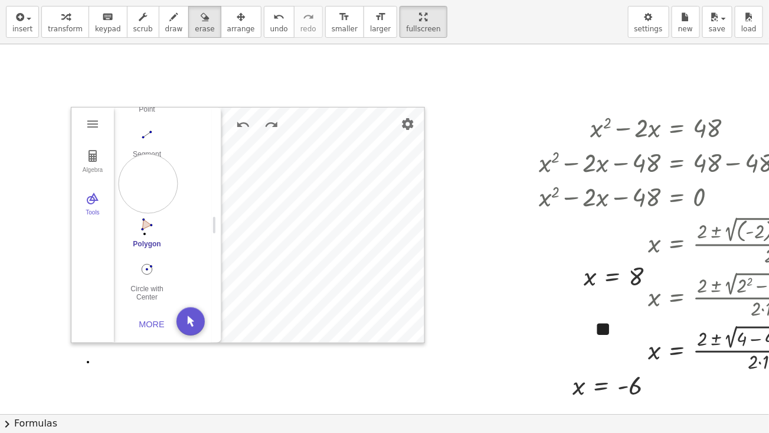
click at [148, 183] on div at bounding box center [442, 413] width 885 height 739
click at [85, 148] on div at bounding box center [442, 413] width 885 height 739
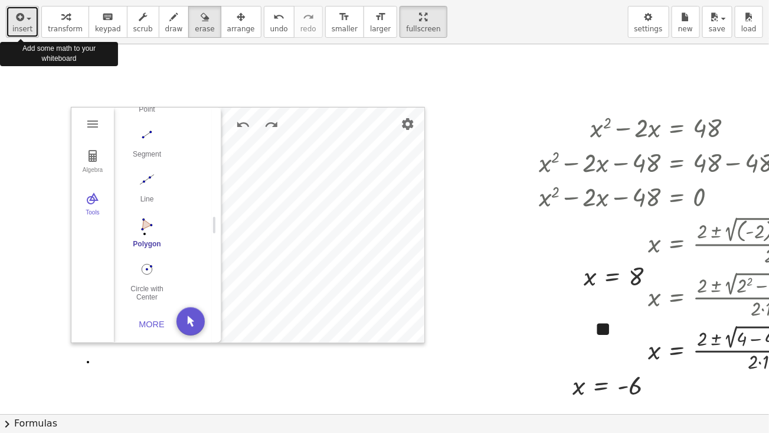
click at [27, 27] on span "insert" at bounding box center [22, 29] width 20 height 8
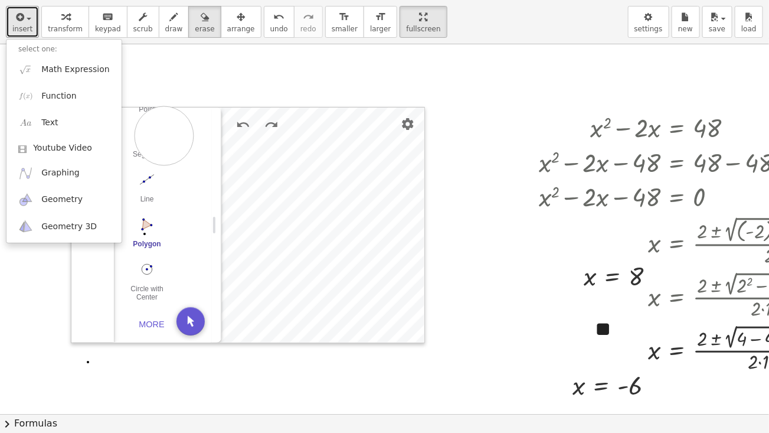
click at [164, 135] on div at bounding box center [442, 413] width 885 height 739
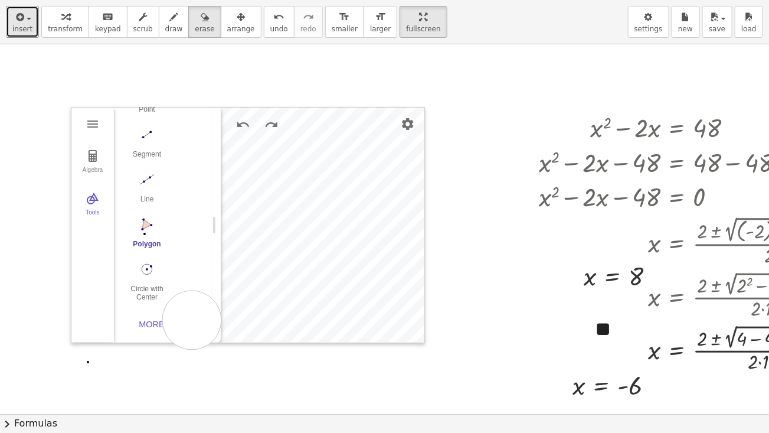
click at [192, 319] on div at bounding box center [442, 413] width 885 height 739
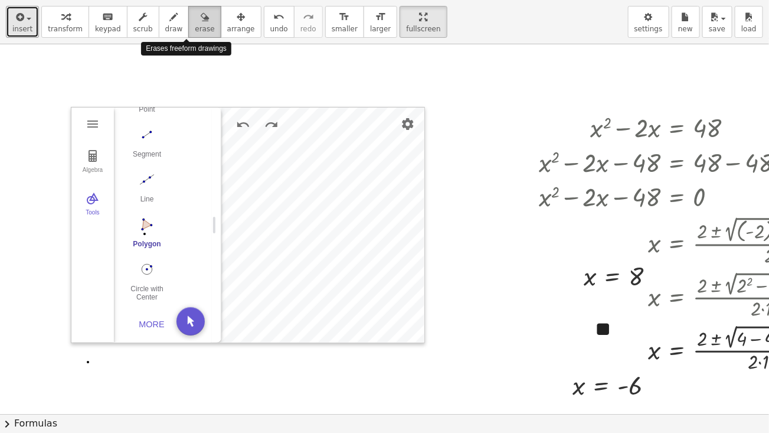
click at [195, 16] on div "button" at bounding box center [204, 16] width 19 height 14
click at [170, 24] on icon "button" at bounding box center [174, 17] width 8 height 14
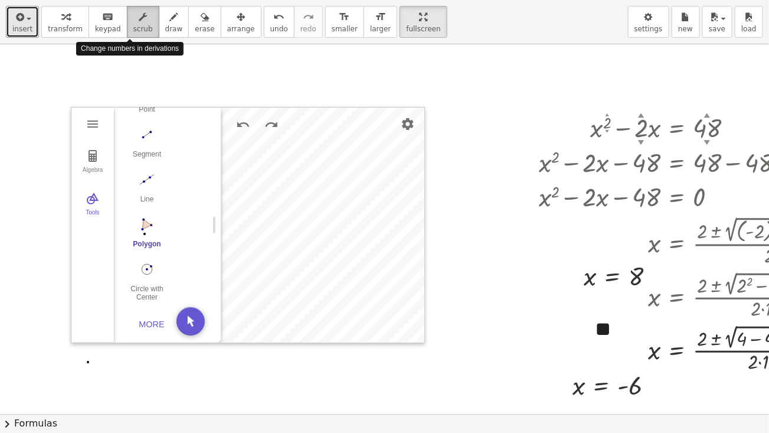
click at [139, 24] on icon "button" at bounding box center [143, 17] width 8 height 14
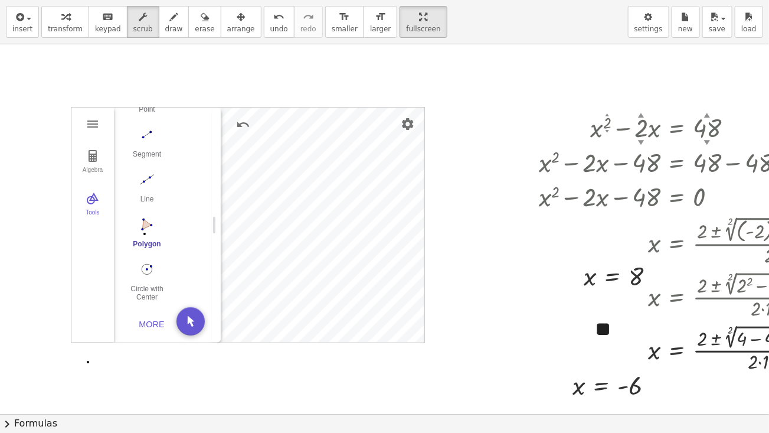
click at [148, 222] on img "Polygon. Select all vertices, then first vertex again" at bounding box center [146, 224] width 47 height 19
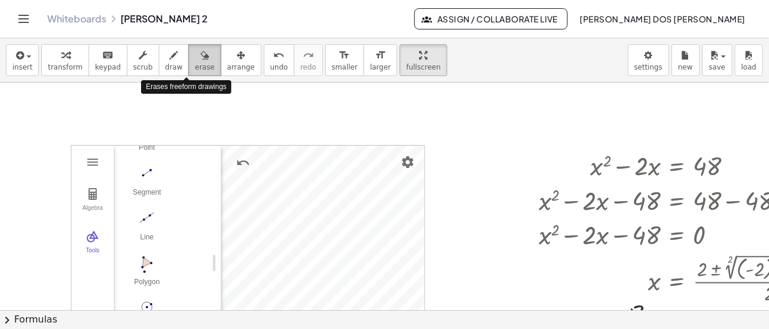
click at [201, 61] on icon "button" at bounding box center [205, 55] width 8 height 14
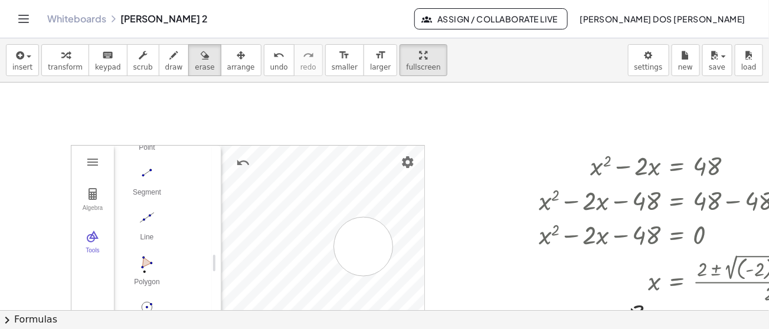
click at [364, 246] on div at bounding box center [442, 312] width 885 height 458
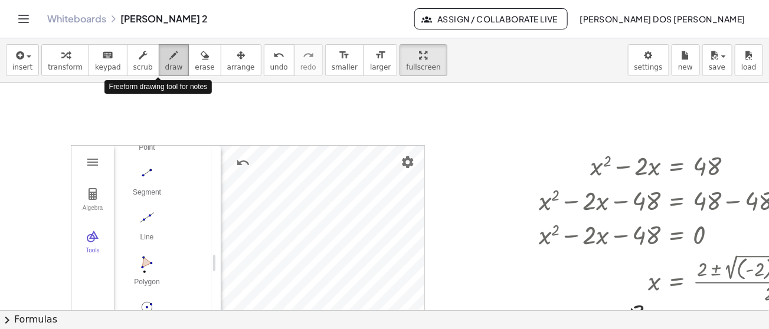
click at [165, 63] on span "draw" at bounding box center [174, 67] width 18 height 8
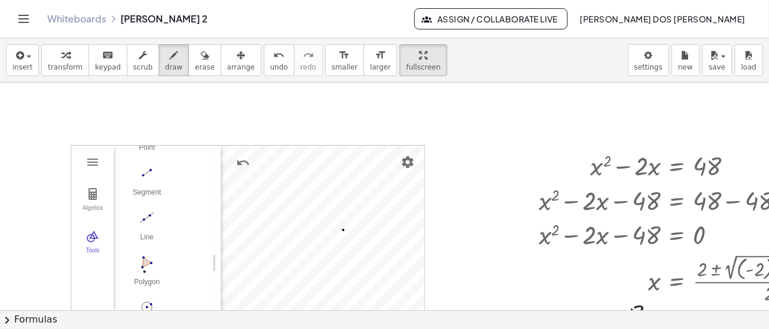
click at [344, 230] on div at bounding box center [442, 312] width 885 height 458
drag, startPoint x: 211, startPoint y: 260, endPoint x: 223, endPoint y: 158, distance: 102.7
click at [223, 158] on div at bounding box center [442, 312] width 885 height 458
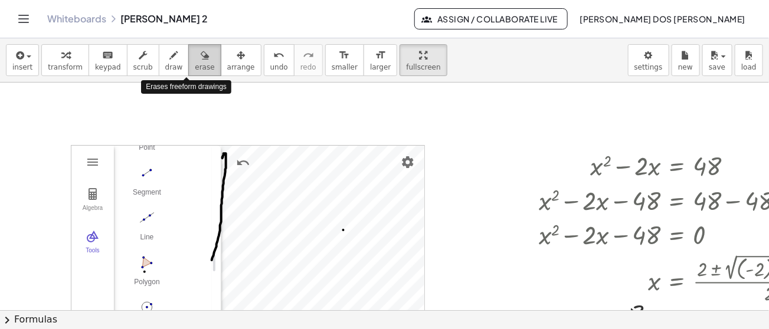
click at [195, 57] on div "button" at bounding box center [204, 55] width 19 height 14
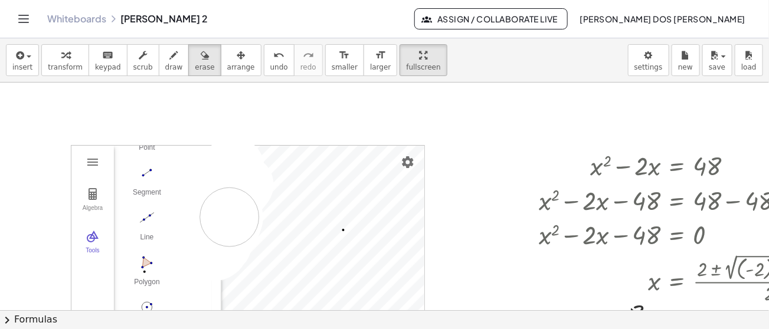
drag, startPoint x: 245, startPoint y: 184, endPoint x: 204, endPoint y: 236, distance: 66.0
click at [204, 236] on div at bounding box center [442, 312] width 885 height 458
drag, startPoint x: 214, startPoint y: 265, endPoint x: 214, endPoint y: 200, distance: 65.5
click at [214, 200] on div at bounding box center [442, 312] width 885 height 458
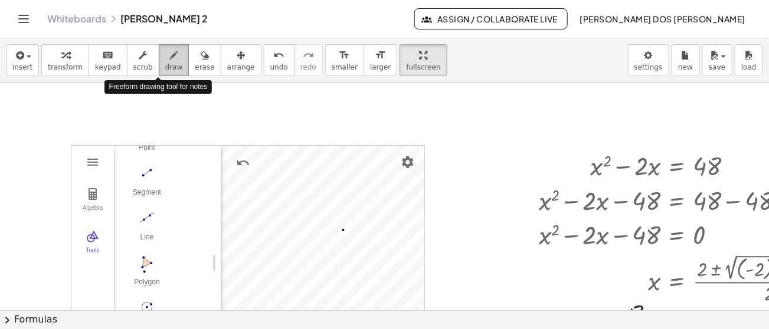
click at [165, 61] on div "button" at bounding box center [174, 55] width 18 height 14
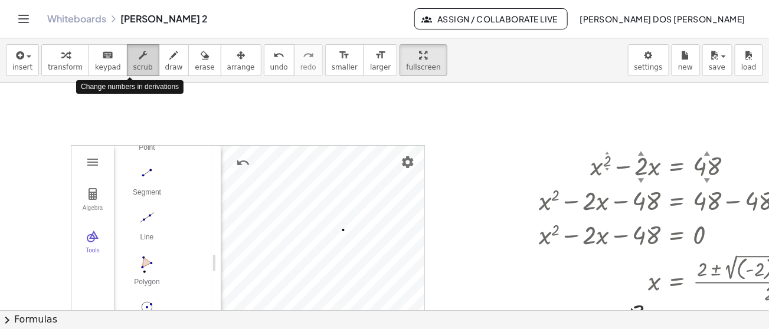
click at [135, 55] on div "button" at bounding box center [142, 55] width 19 height 14
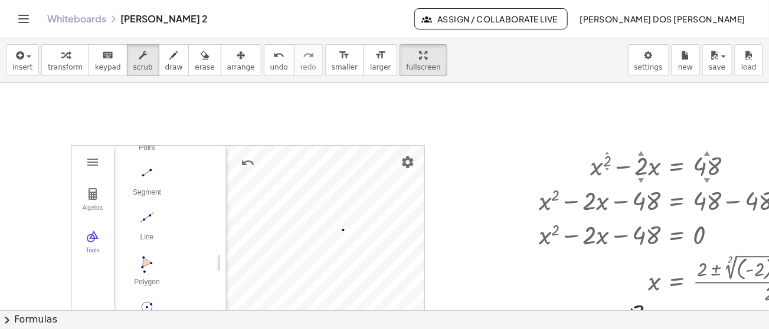
scroll to position [0, 0]
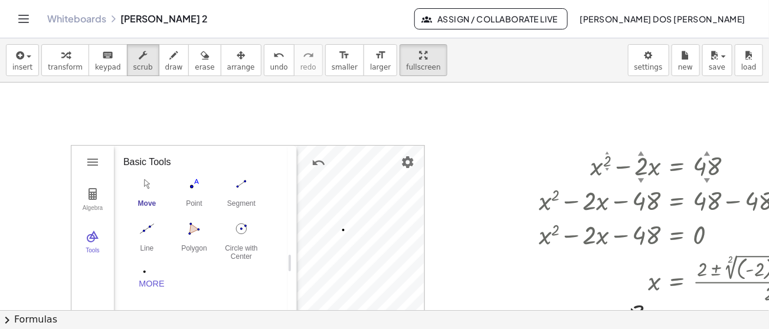
drag, startPoint x: 219, startPoint y: 177, endPoint x: 292, endPoint y: 177, distance: 73.2
click at [146, 188] on img "Move. Drag or select object" at bounding box center [146, 184] width 47 height 19
click at [282, 146] on div "Basic Tools Move Point Segment Line Polygon Circle with Center through Point Mo…" at bounding box center [199, 224] width 171 height 157
click at [239, 225] on img "Circle with Center through Point. Select center point, then point on circle" at bounding box center [241, 229] width 47 height 19
click at [93, 189] on img "Geometry" at bounding box center [93, 194] width 14 height 14
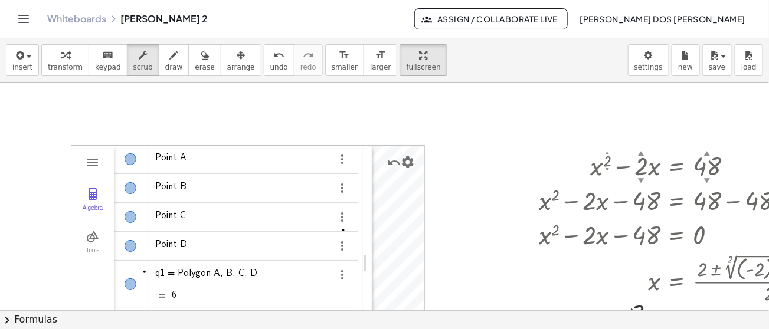
drag, startPoint x: 290, startPoint y: 198, endPoint x: 366, endPoint y: 202, distance: 75.7
drag, startPoint x: 77, startPoint y: 154, endPoint x: 74, endPoint y: 127, distance: 27.3
click at [74, 127] on div "+ x 2 ▲ ▼ − · 2 ▲ ▼ · x = 48 ▲ ▼ + x 2 − · 2 · x − 48 = + 48 − 48 + x 2 − · 2 ·…" at bounding box center [442, 312] width 885 height 458
click at [88, 238] on img "Geometry" at bounding box center [93, 237] width 14 height 14
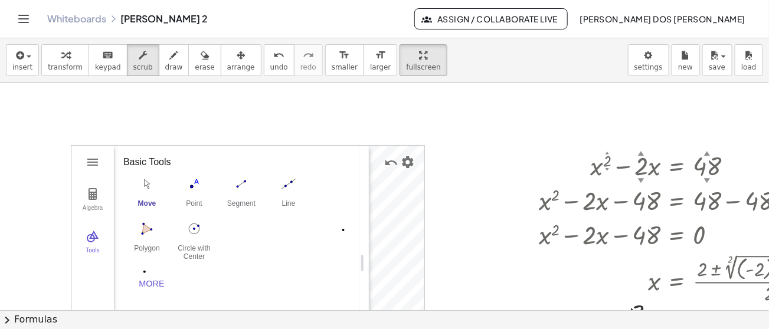
click at [145, 196] on button "Move" at bounding box center [146, 195] width 47 height 42
drag, startPoint x: 80, startPoint y: 165, endPoint x: 82, endPoint y: 135, distance: 30.2
click at [82, 135] on div "+ x 2 ▲ ▼ − · 2 ▲ ▼ · x = 48 ▲ ▼ + x 2 − · 2 · x − 48 = + 48 − 48 + x 2 − · 2 ·…" at bounding box center [442, 312] width 885 height 458
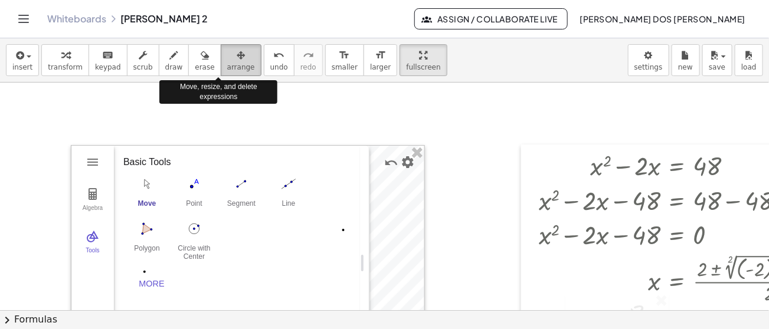
click at [227, 50] on div "button" at bounding box center [241, 55] width 28 height 14
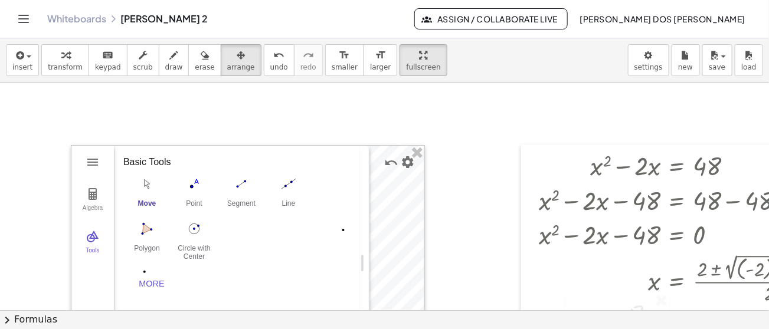
drag, startPoint x: 85, startPoint y: 174, endPoint x: 115, endPoint y: 126, distance: 56.7
click at [115, 126] on div "+ x 2 − · 2 · x = 48 + x 2 − · 2 · x − 48 = + 48 − 48 + x 2 − · 2 · x − 48 = 0 …" at bounding box center [442, 312] width 885 height 458
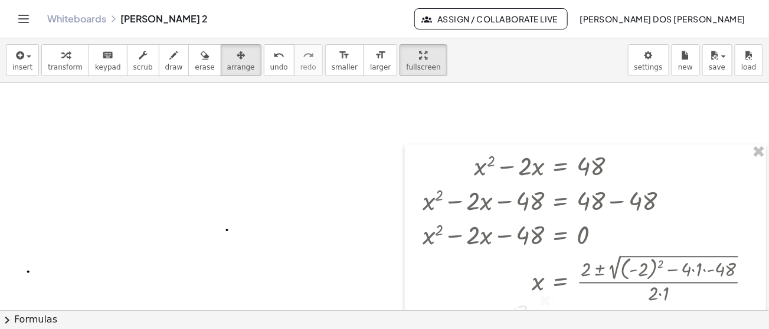
scroll to position [0, 126]
drag, startPoint x: 462, startPoint y: 130, endPoint x: 398, endPoint y: 117, distance: 65.2
click at [398, 117] on div at bounding box center [326, 312] width 885 height 458
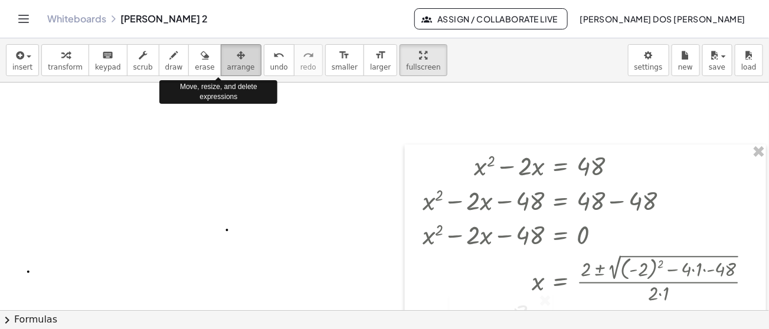
click at [237, 56] on icon "button" at bounding box center [241, 55] width 8 height 14
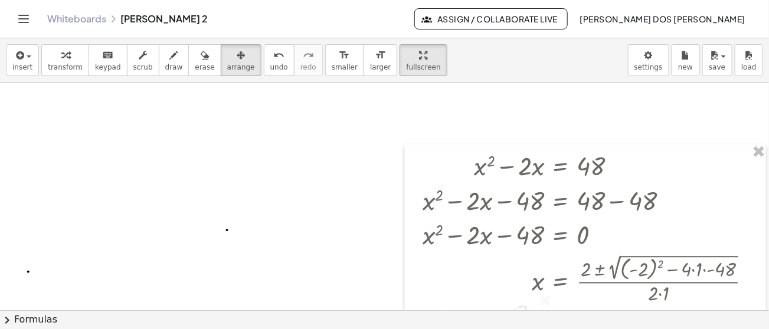
drag, startPoint x: 548, startPoint y: 133, endPoint x: 461, endPoint y: 132, distance: 87.4
click at [461, 132] on div at bounding box center [326, 312] width 885 height 458
click at [659, 130] on div at bounding box center [326, 312] width 885 height 458
click at [406, 52] on div "button" at bounding box center [423, 55] width 34 height 14
drag, startPoint x: 571, startPoint y: 129, endPoint x: 499, endPoint y: 123, distance: 72.2
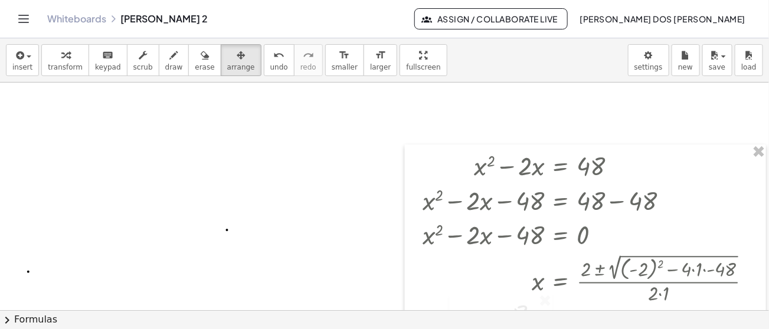
click at [499, 123] on div at bounding box center [326, 312] width 885 height 458
click at [453, 163] on div at bounding box center [585, 281] width 361 height 272
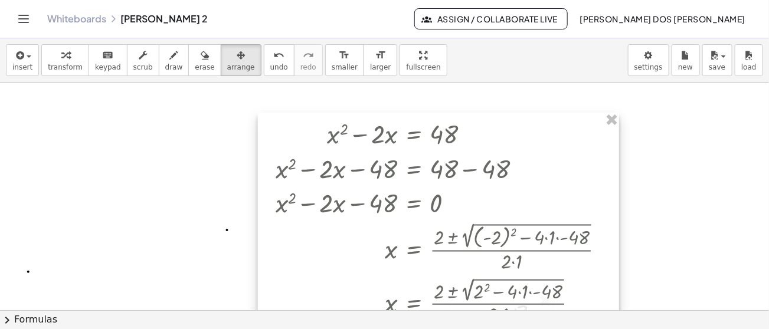
drag, startPoint x: 453, startPoint y: 163, endPoint x: 306, endPoint y: 131, distance: 150.4
click at [306, 131] on div at bounding box center [438, 249] width 361 height 272
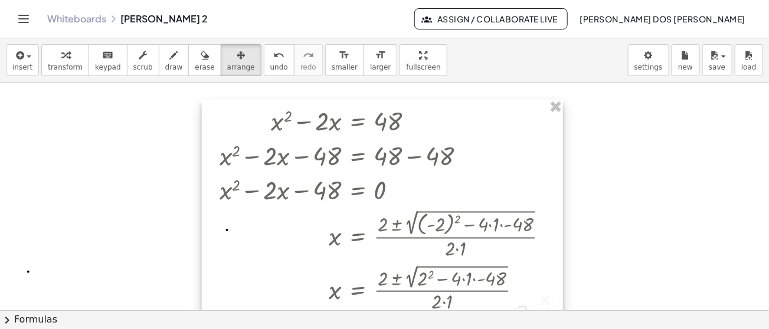
drag, startPoint x: 306, startPoint y: 131, endPoint x: 234, endPoint y: 114, distance: 74.6
click at [234, 114] on div at bounding box center [382, 236] width 361 height 272
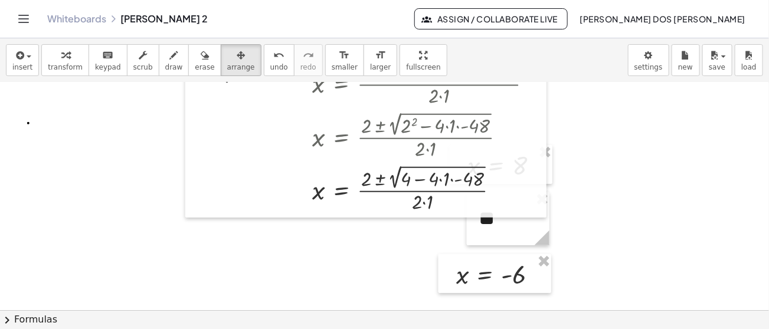
scroll to position [173, 126]
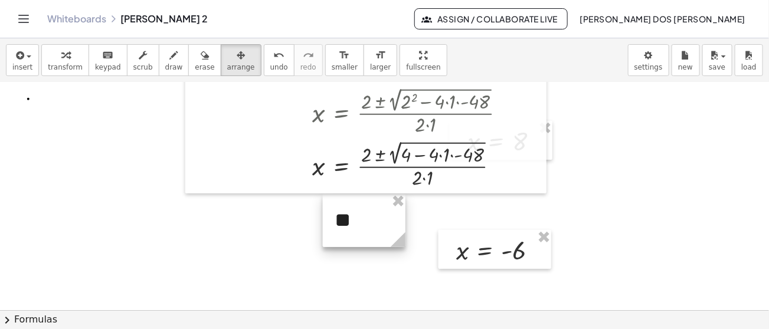
drag, startPoint x: 465, startPoint y: 210, endPoint x: 315, endPoint y: 235, distance: 152.0
click at [323, 235] on div at bounding box center [364, 220] width 83 height 53
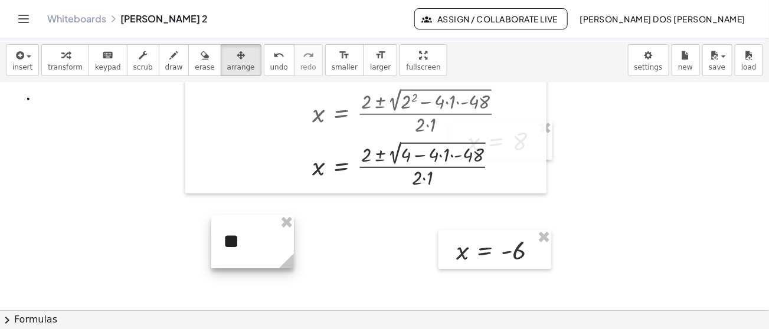
drag, startPoint x: 315, startPoint y: 235, endPoint x: 207, endPoint y: 251, distance: 109.3
click at [211, 251] on div at bounding box center [252, 241] width 83 height 53
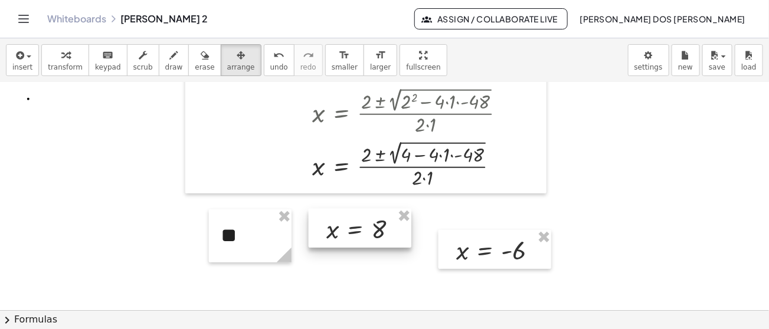
drag, startPoint x: 541, startPoint y: 146, endPoint x: 400, endPoint y: 234, distance: 166.2
click at [400, 234] on div at bounding box center [360, 229] width 103 height 40
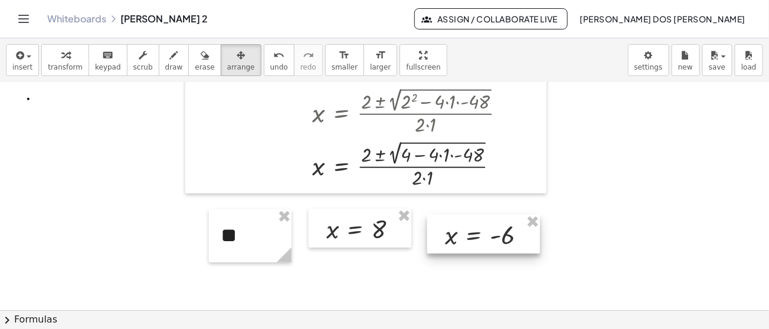
drag, startPoint x: 475, startPoint y: 250, endPoint x: 462, endPoint y: 236, distance: 18.4
click at [462, 236] on div at bounding box center [483, 235] width 113 height 40
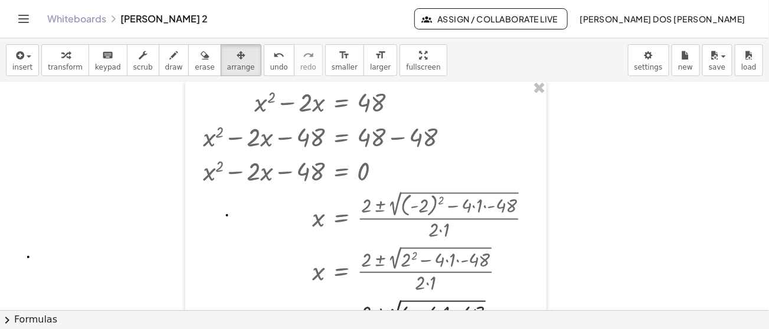
scroll to position [21, 126]
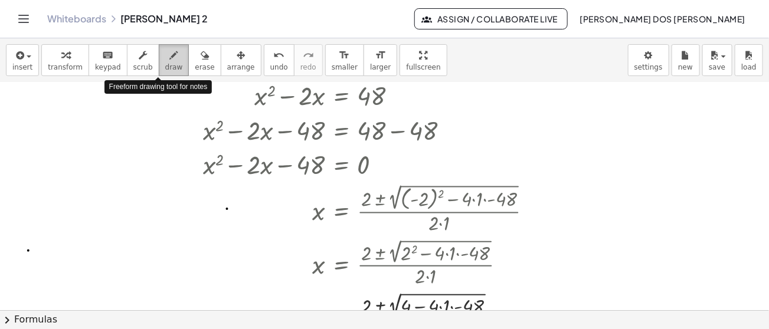
click at [159, 61] on button "draw" at bounding box center [174, 60] width 31 height 32
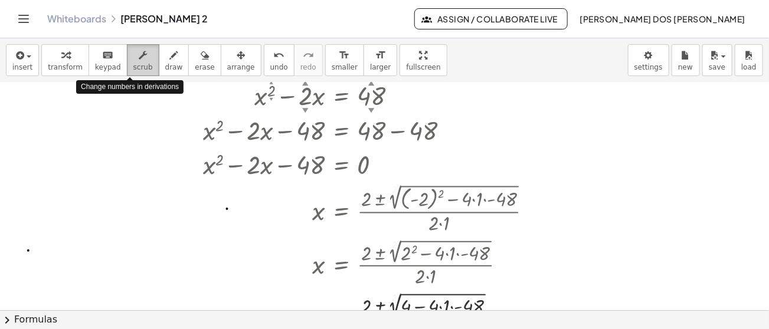
click at [139, 58] on icon "button" at bounding box center [143, 55] width 8 height 14
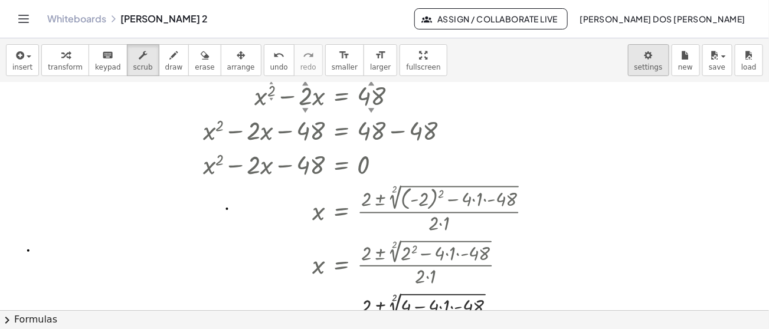
click at [656, 66] on body "Graspable Math Activities Get Started Activity Bank Assigned Work Classes White…" at bounding box center [384, 164] width 769 height 329
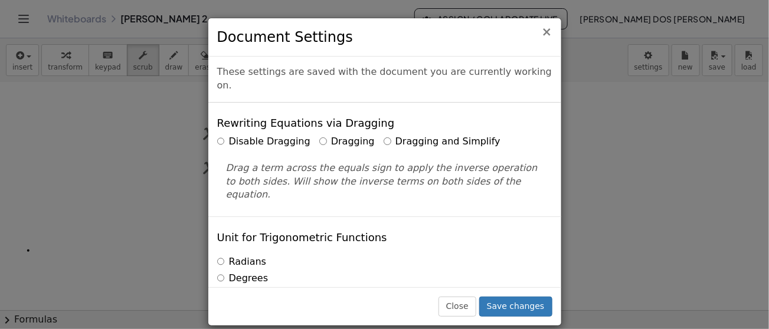
click at [547, 35] on span "×" at bounding box center [547, 32] width 11 height 14
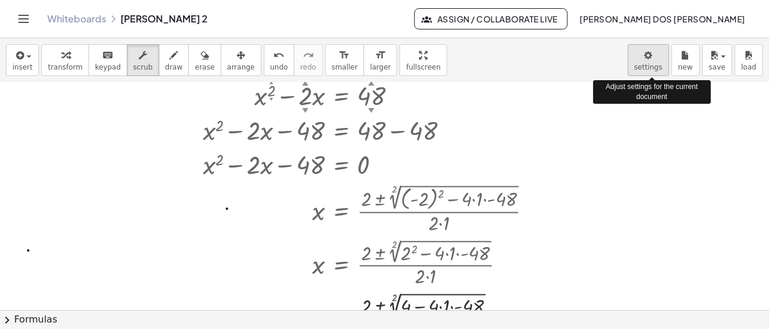
click at [664, 71] on body "Graspable Math Activities Get Started Activity Bank Assigned Work Classes White…" at bounding box center [384, 164] width 769 height 329
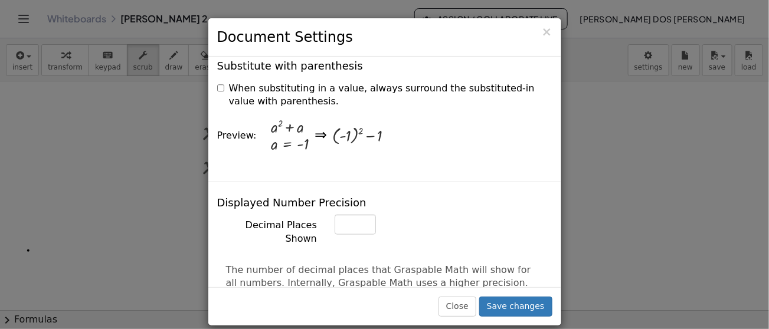
scroll to position [127, 0]
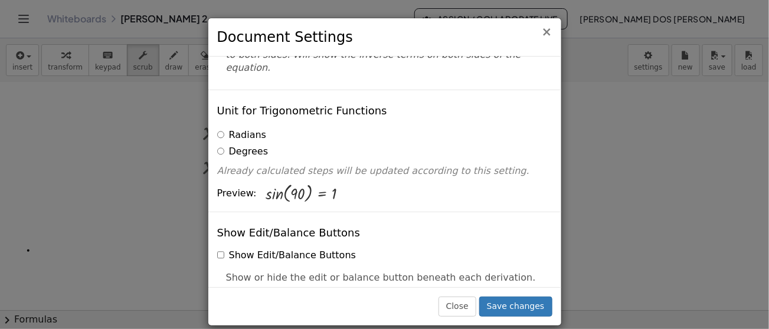
click at [550, 37] on span "×" at bounding box center [547, 32] width 11 height 14
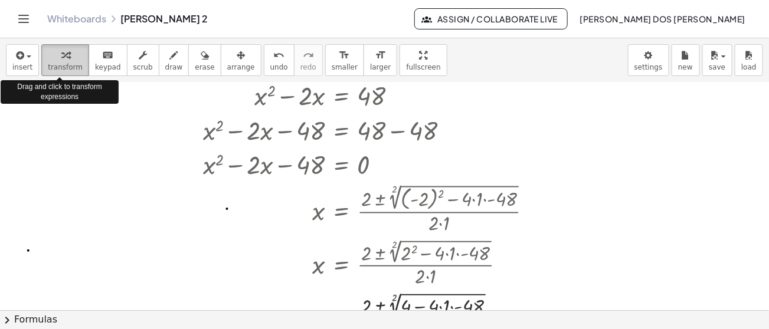
click at [61, 61] on icon "button" at bounding box center [65, 55] width 8 height 14
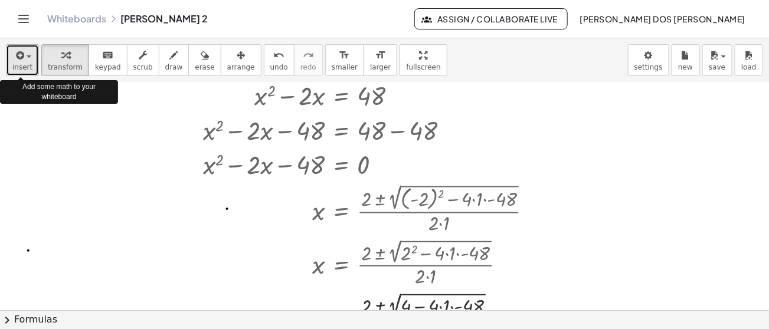
click at [25, 63] on span "insert" at bounding box center [22, 67] width 20 height 8
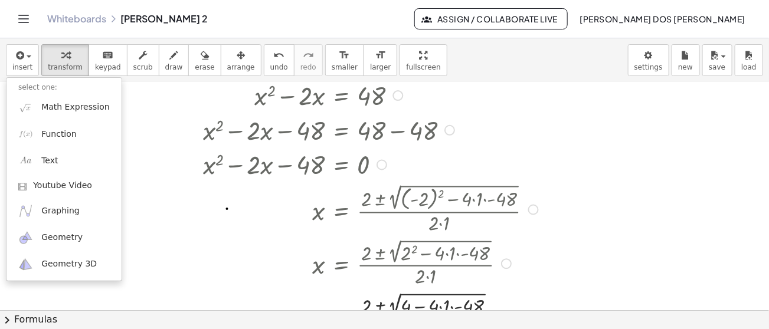
click at [207, 175] on div at bounding box center [372, 163] width 351 height 35
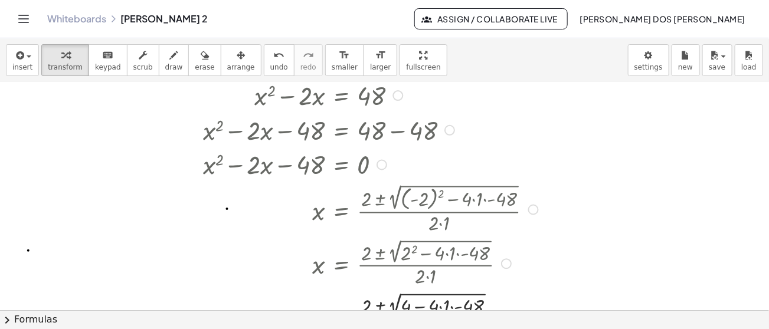
click at [207, 175] on div at bounding box center [372, 163] width 351 height 35
click at [210, 165] on div at bounding box center [372, 163] width 351 height 35
click at [15, 323] on button "chevron_right Formulas" at bounding box center [384, 319] width 769 height 19
